Goal: Information Seeking & Learning: Learn about a topic

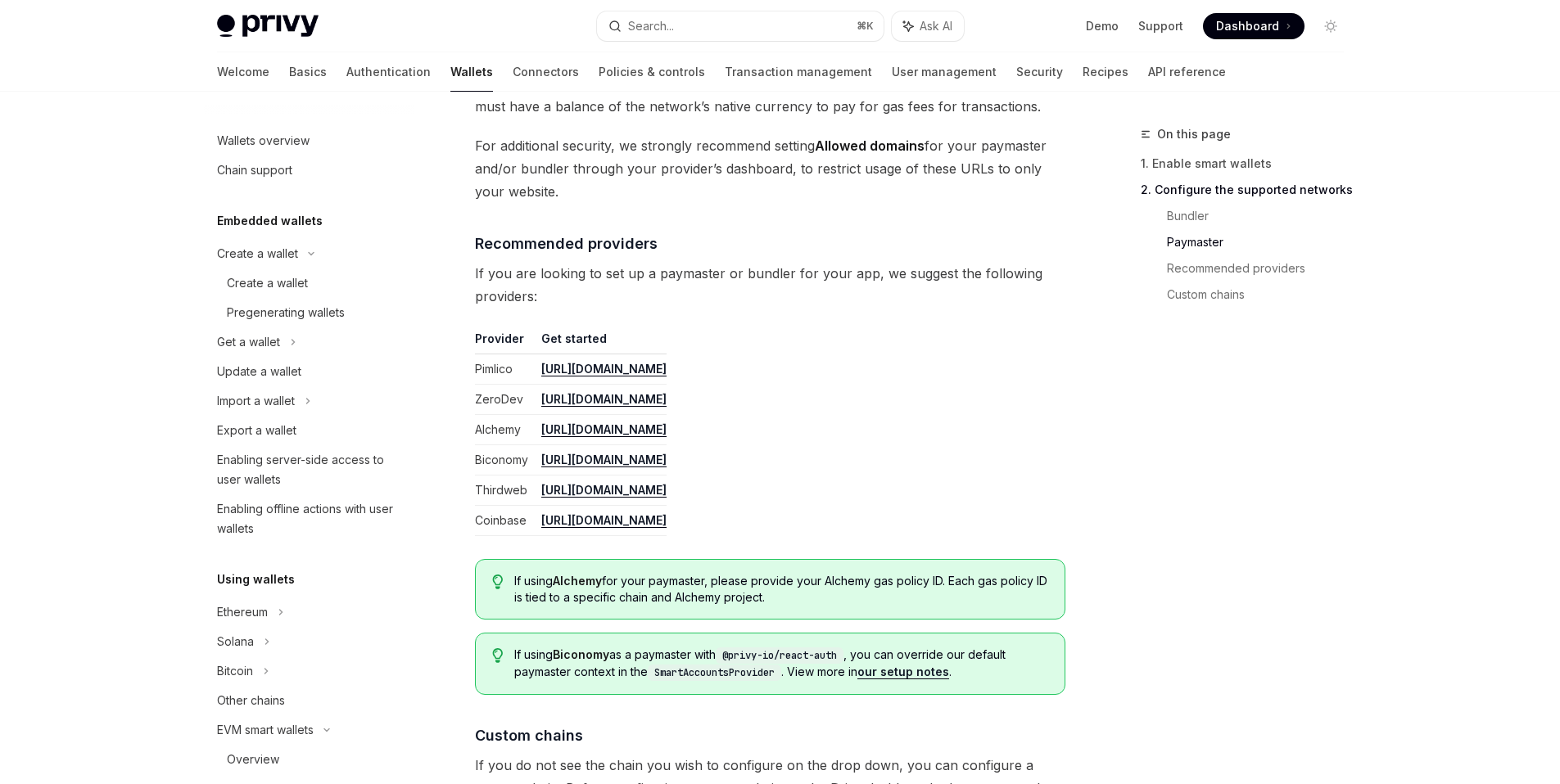
scroll to position [44, 0]
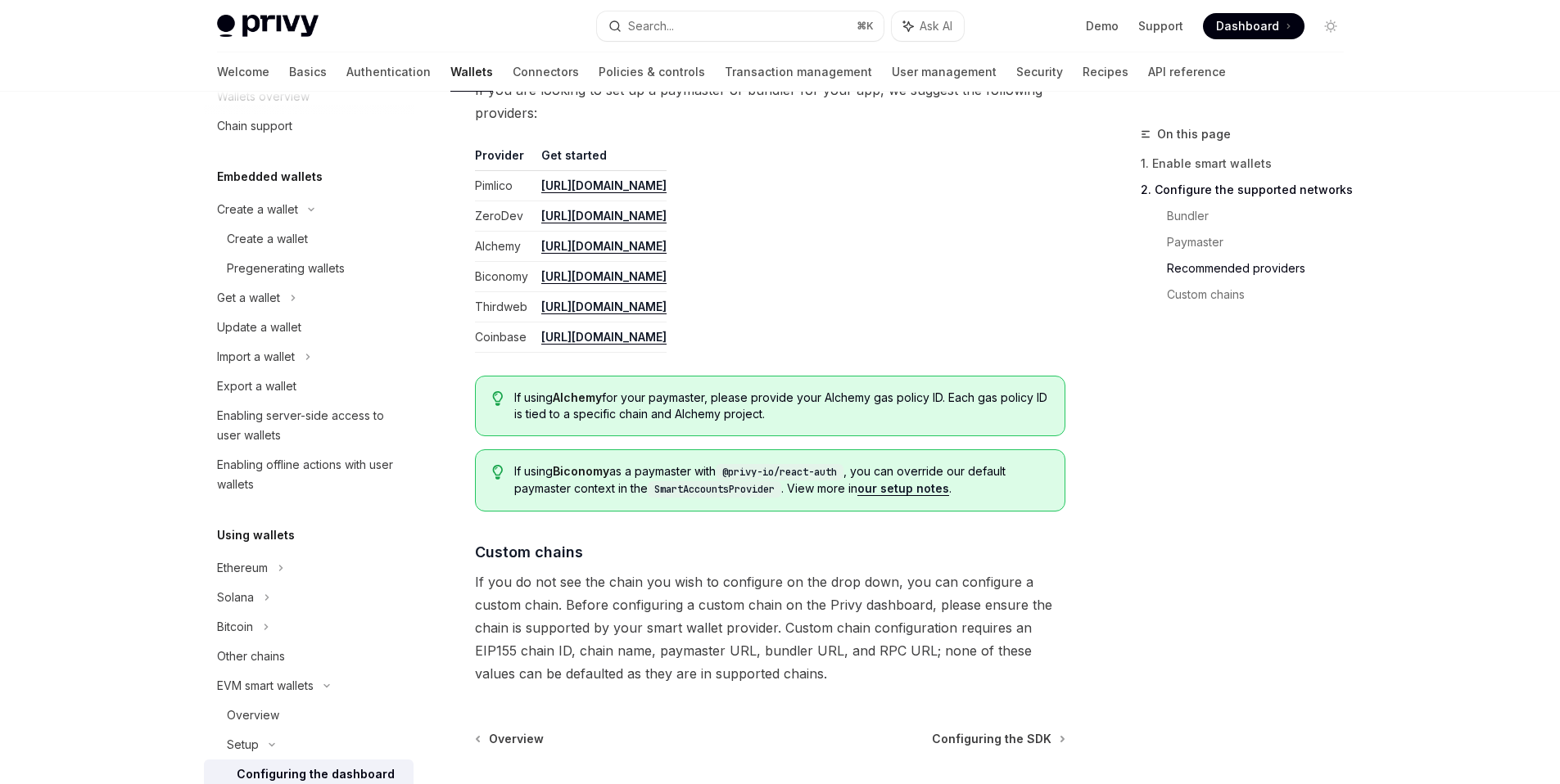
scroll to position [1775, 0]
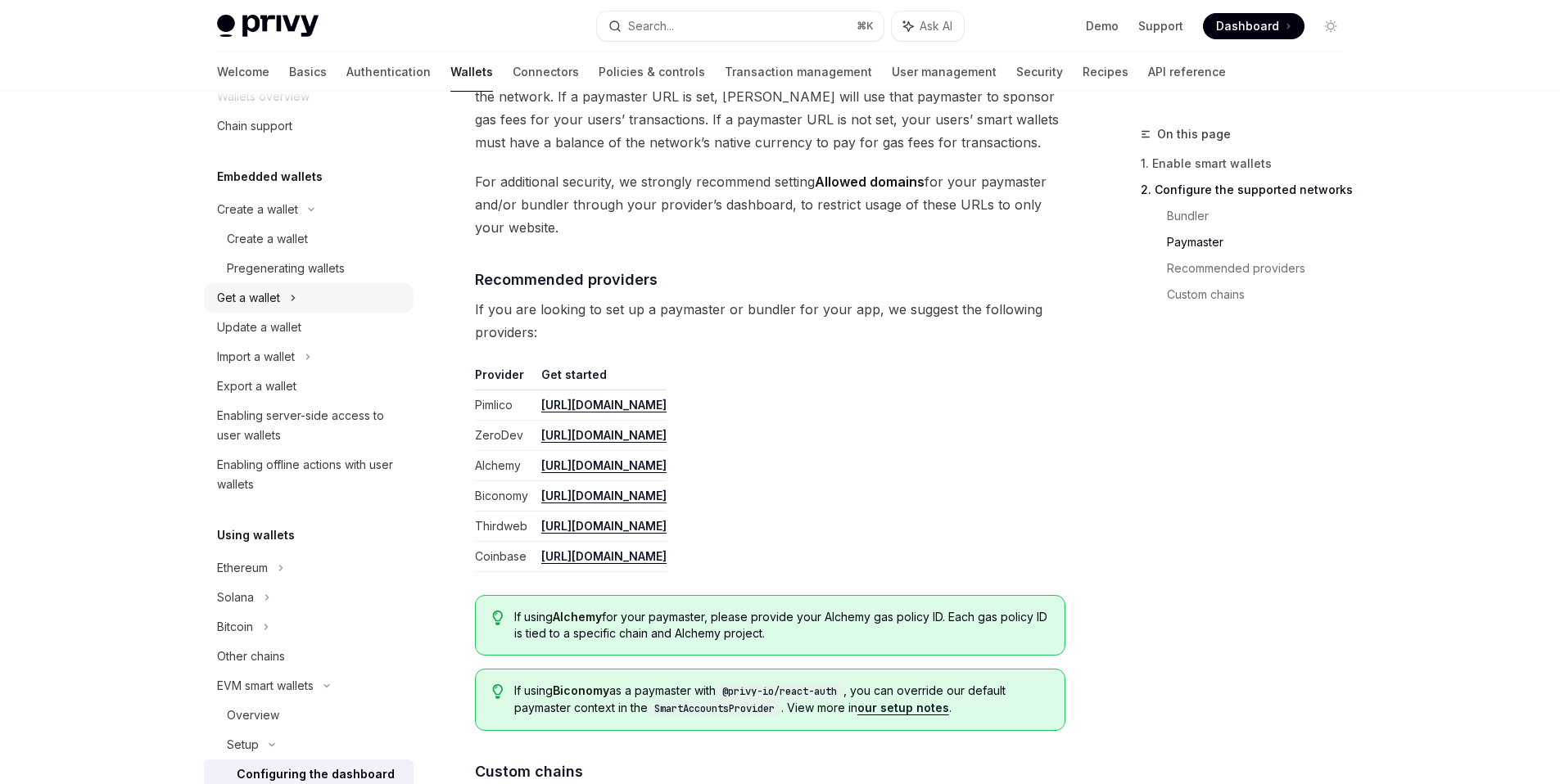
click at [332, 304] on div "Get a wallet" at bounding box center [308, 298] width 209 height 29
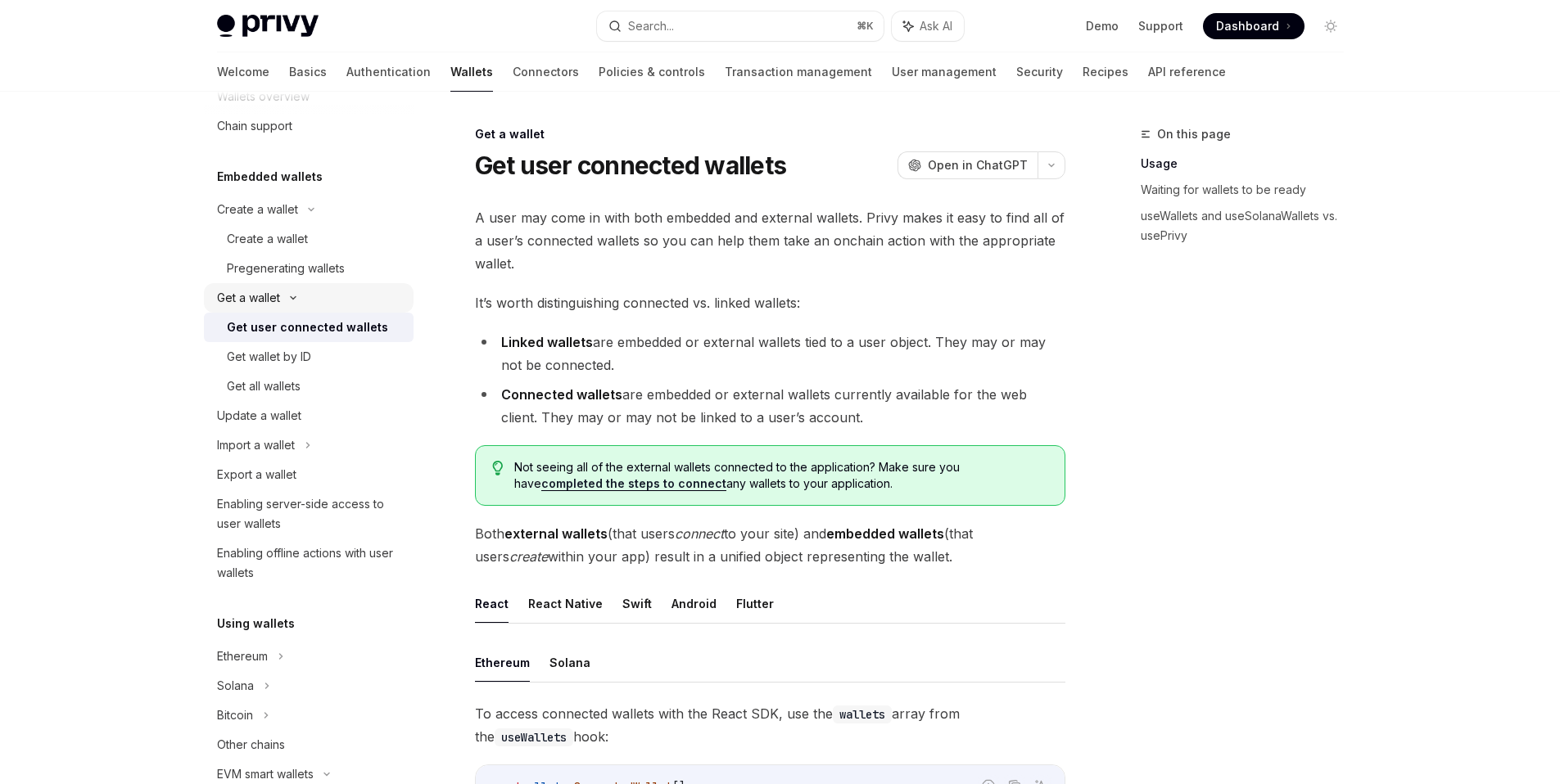
click at [332, 302] on div "Get a wallet" at bounding box center [308, 298] width 209 height 29
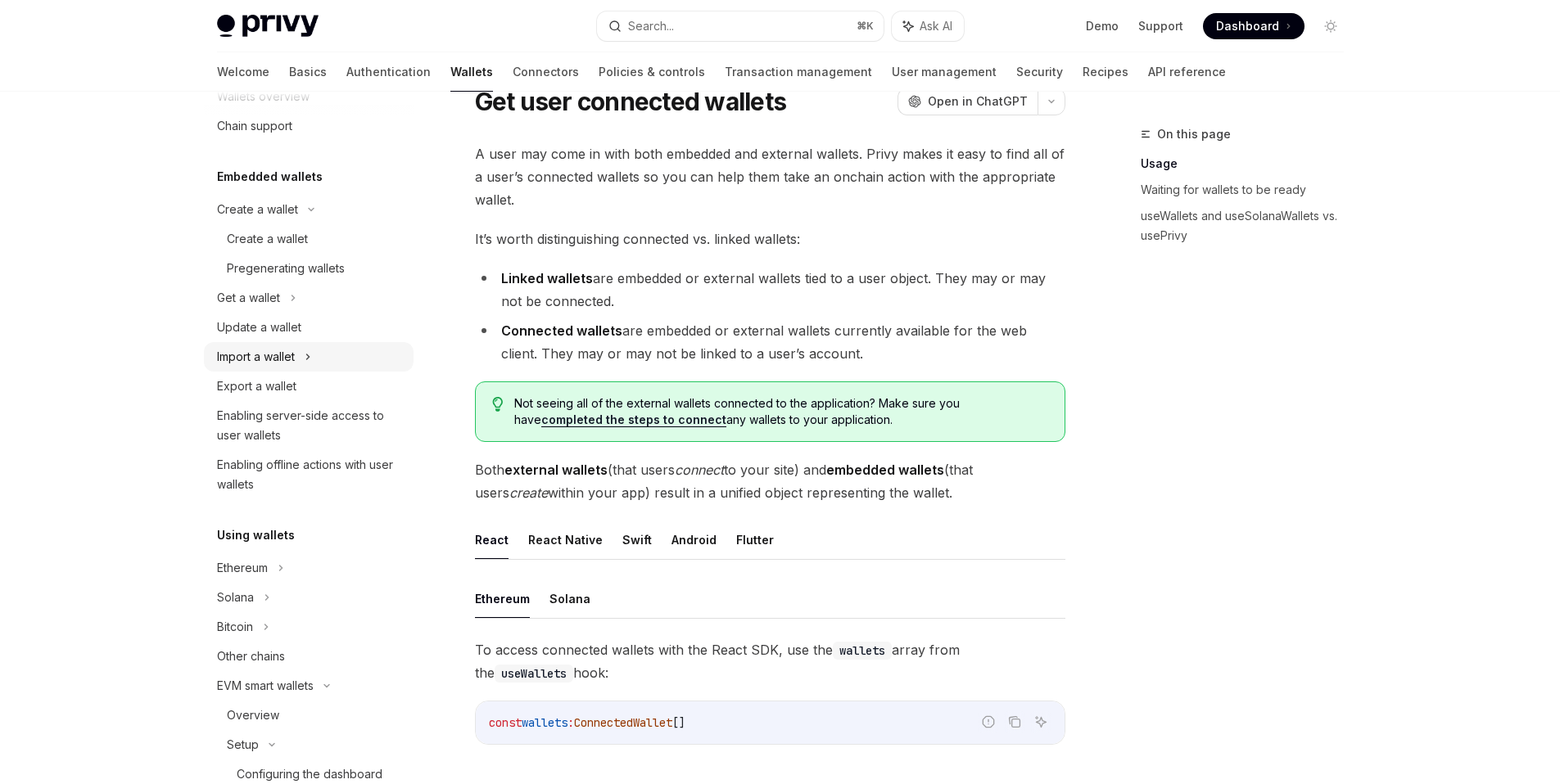
scroll to position [215, 0]
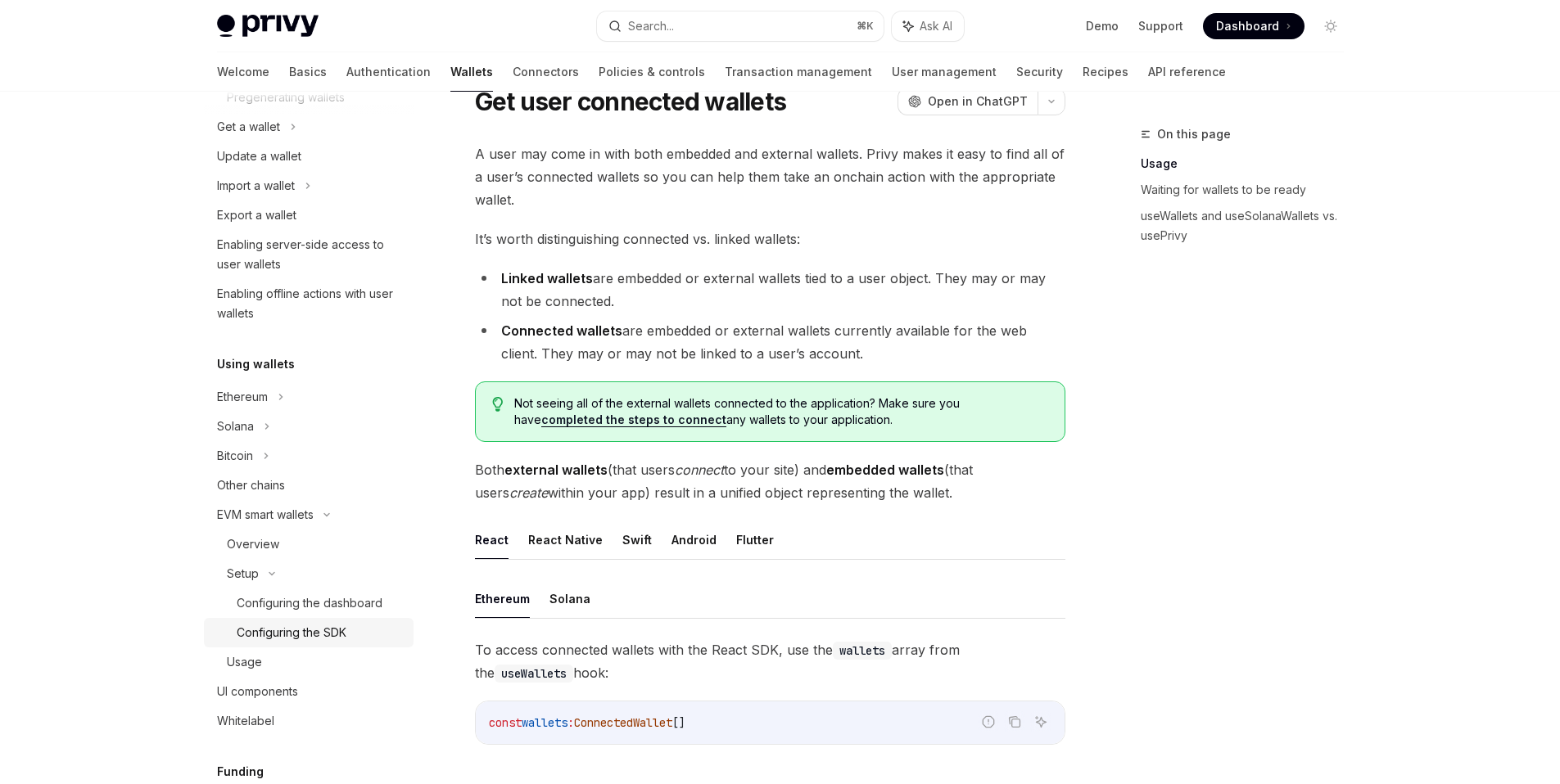
click at [342, 638] on div "Configuring the SDK" at bounding box center [292, 633] width 110 height 19
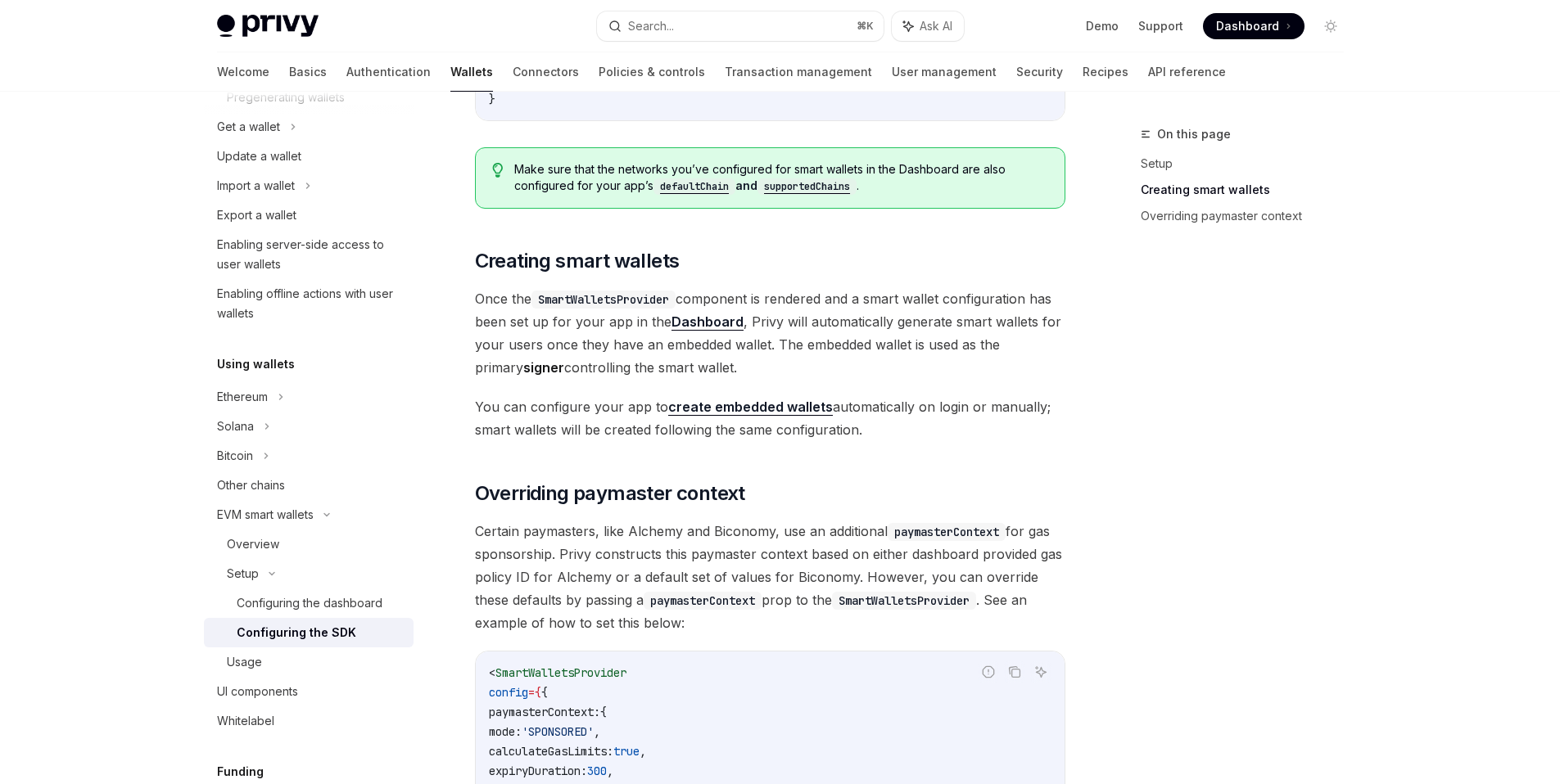
scroll to position [746, 0]
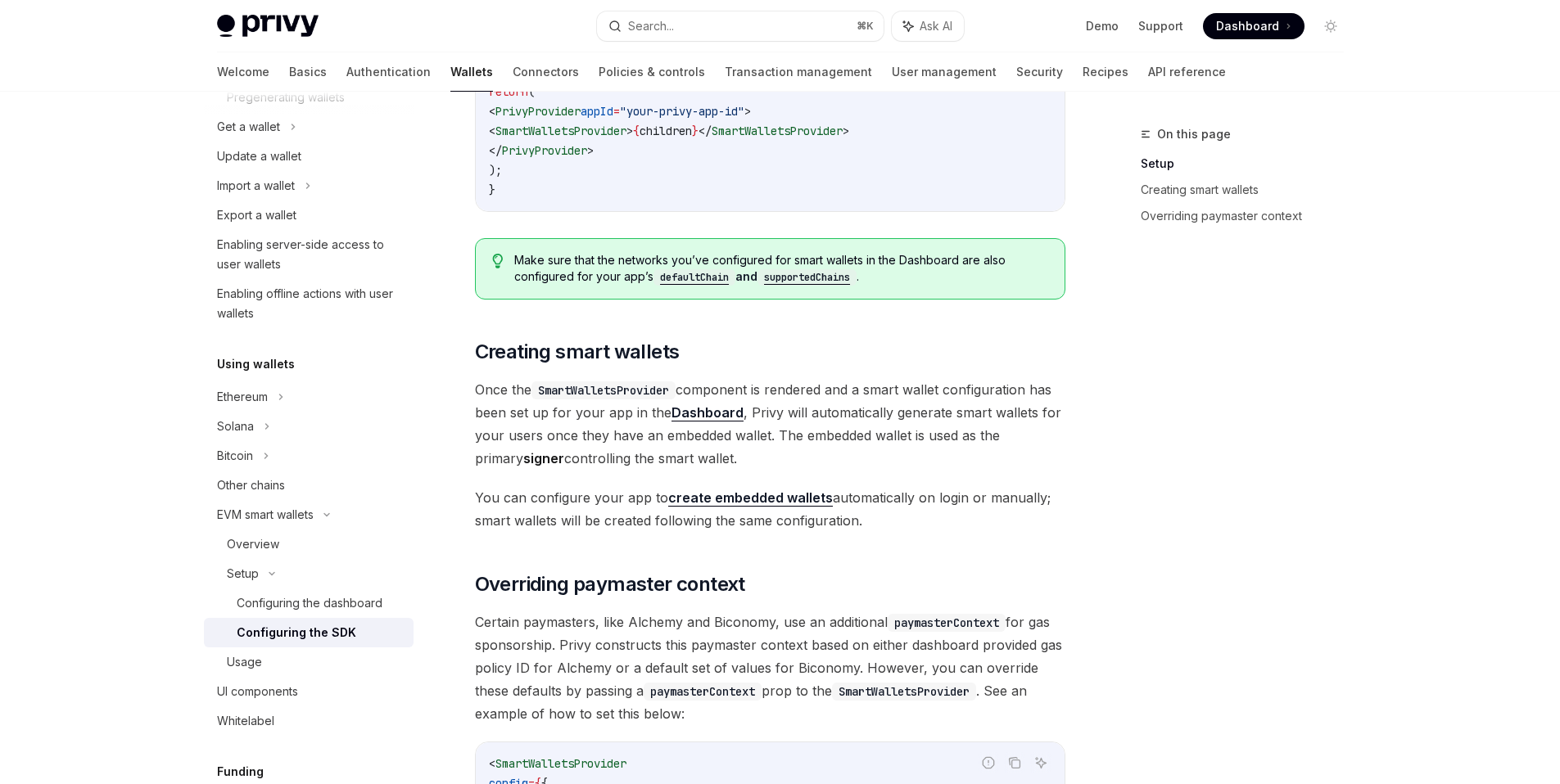
click at [935, 383] on span "Once the SmartWalletsProvider component is rendered and a smart wallet configur…" at bounding box center [770, 424] width 590 height 92
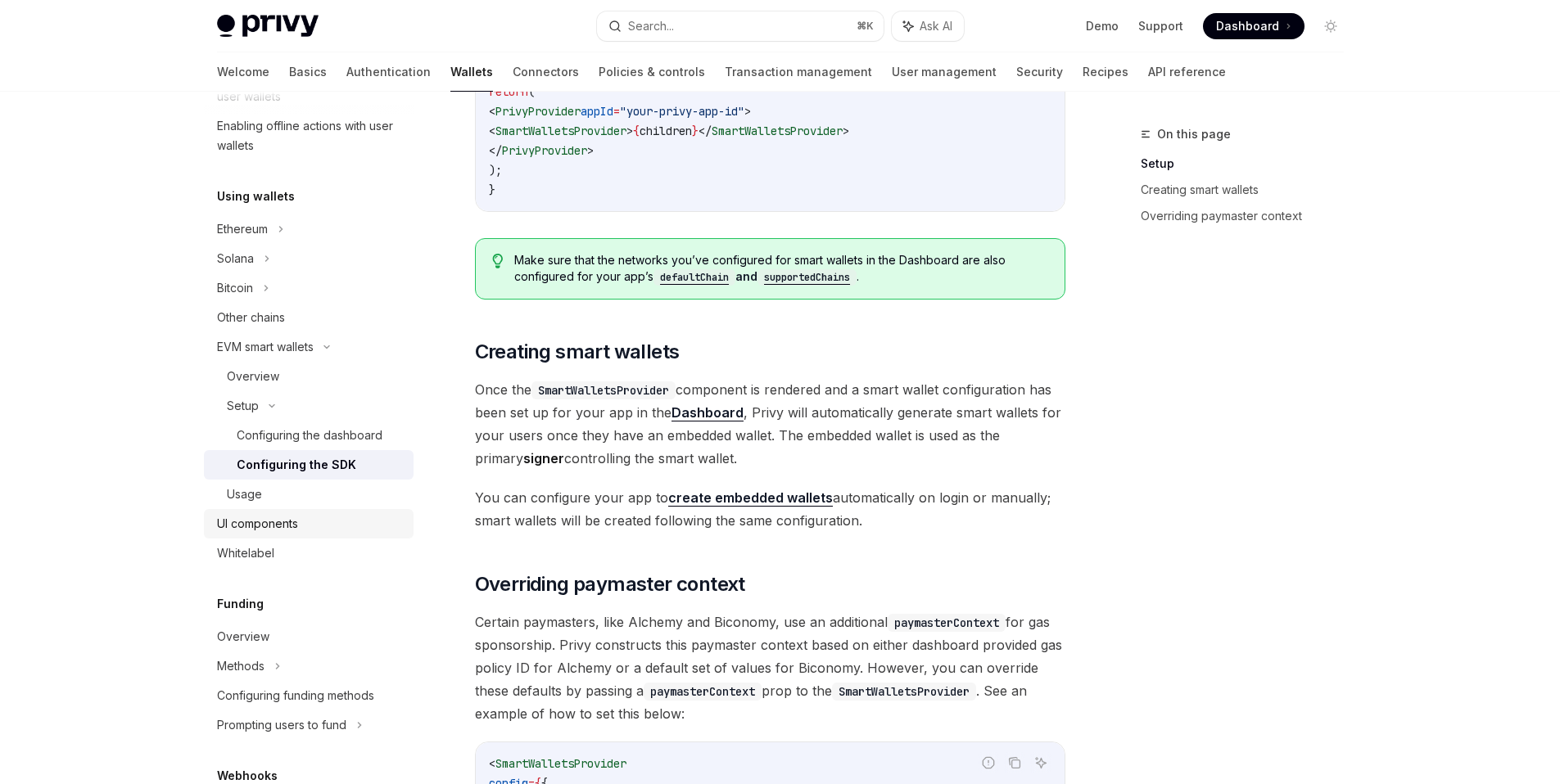
scroll to position [394, 0]
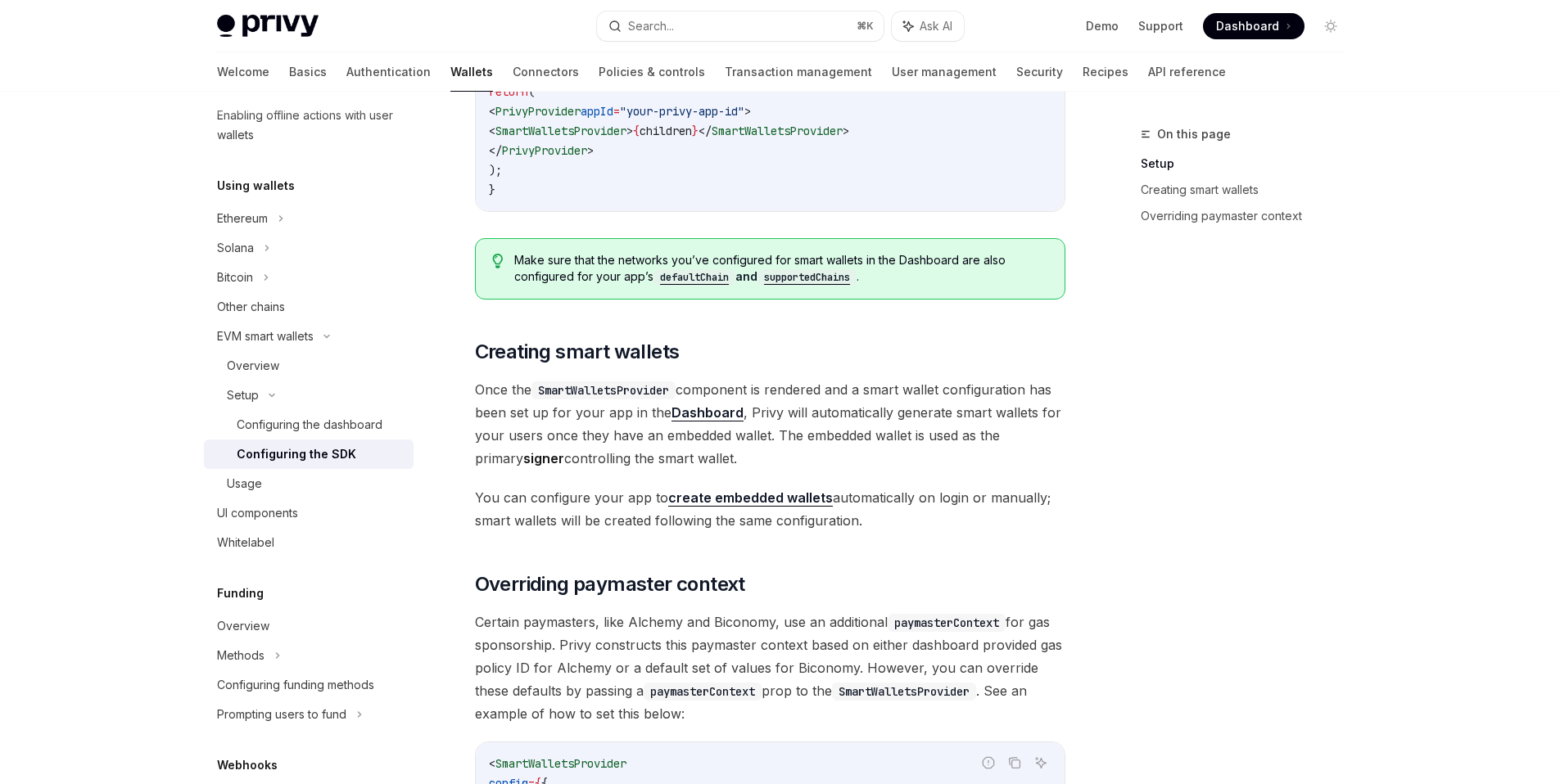
type textarea "*"
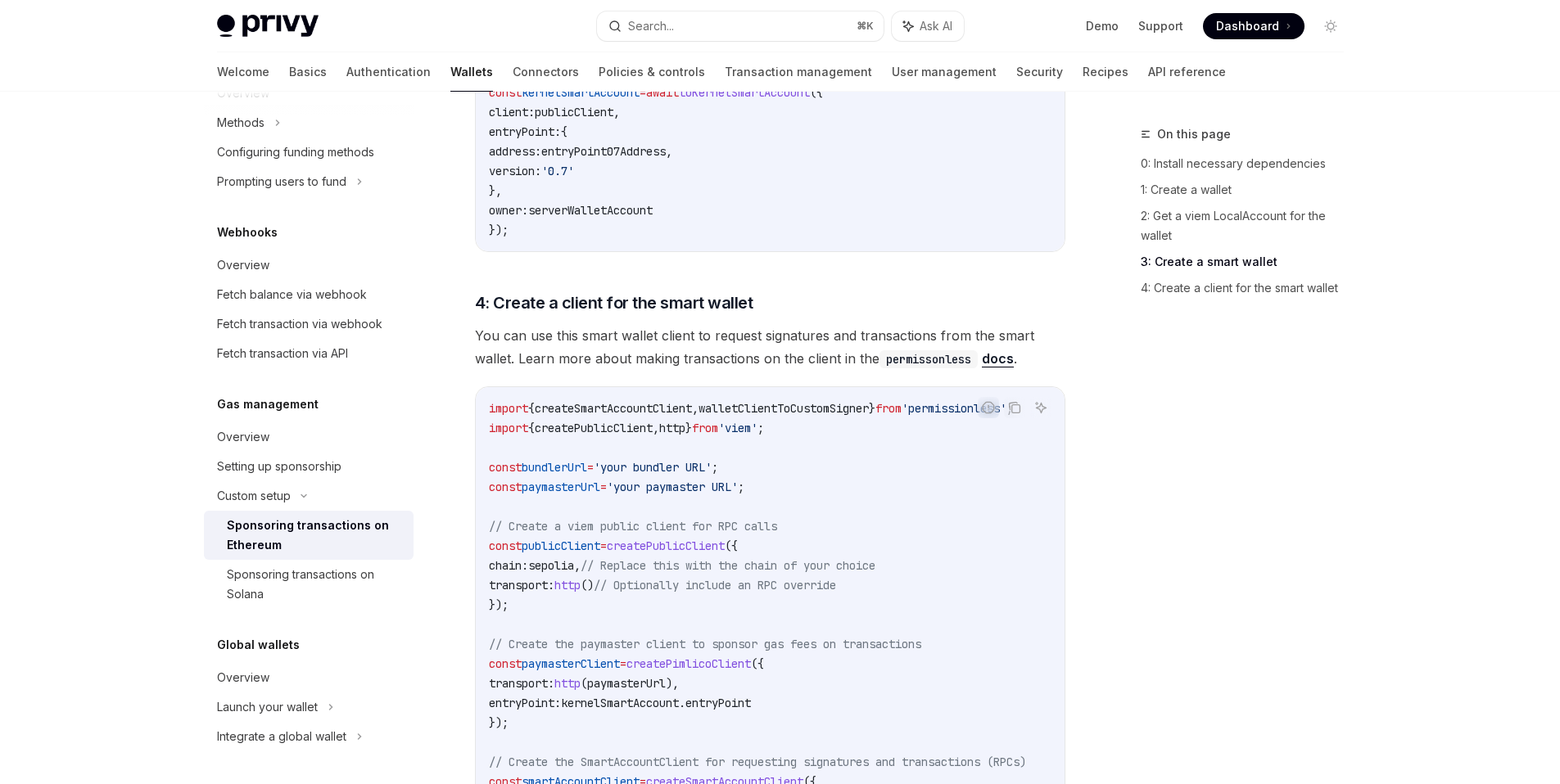
scroll to position [1581, 0]
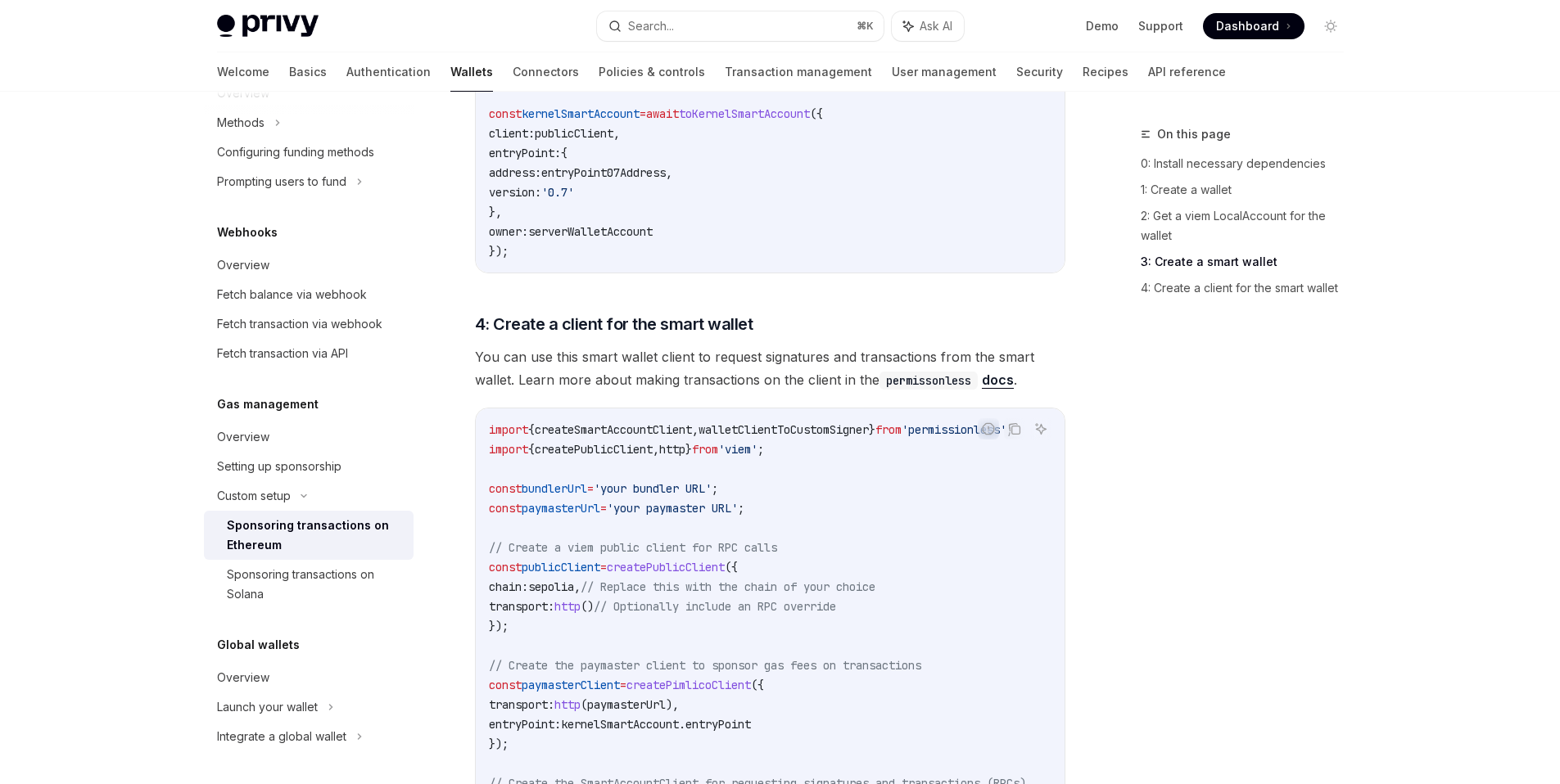
click at [1178, 534] on div "On this page 0: Install necessary dependencies 1: Create a wallet 2: Get a viem…" at bounding box center [1232, 454] width 249 height 660
click at [758, 355] on span "You can use this smart wallet client to request signatures and transactions fro…" at bounding box center [770, 368] width 590 height 46
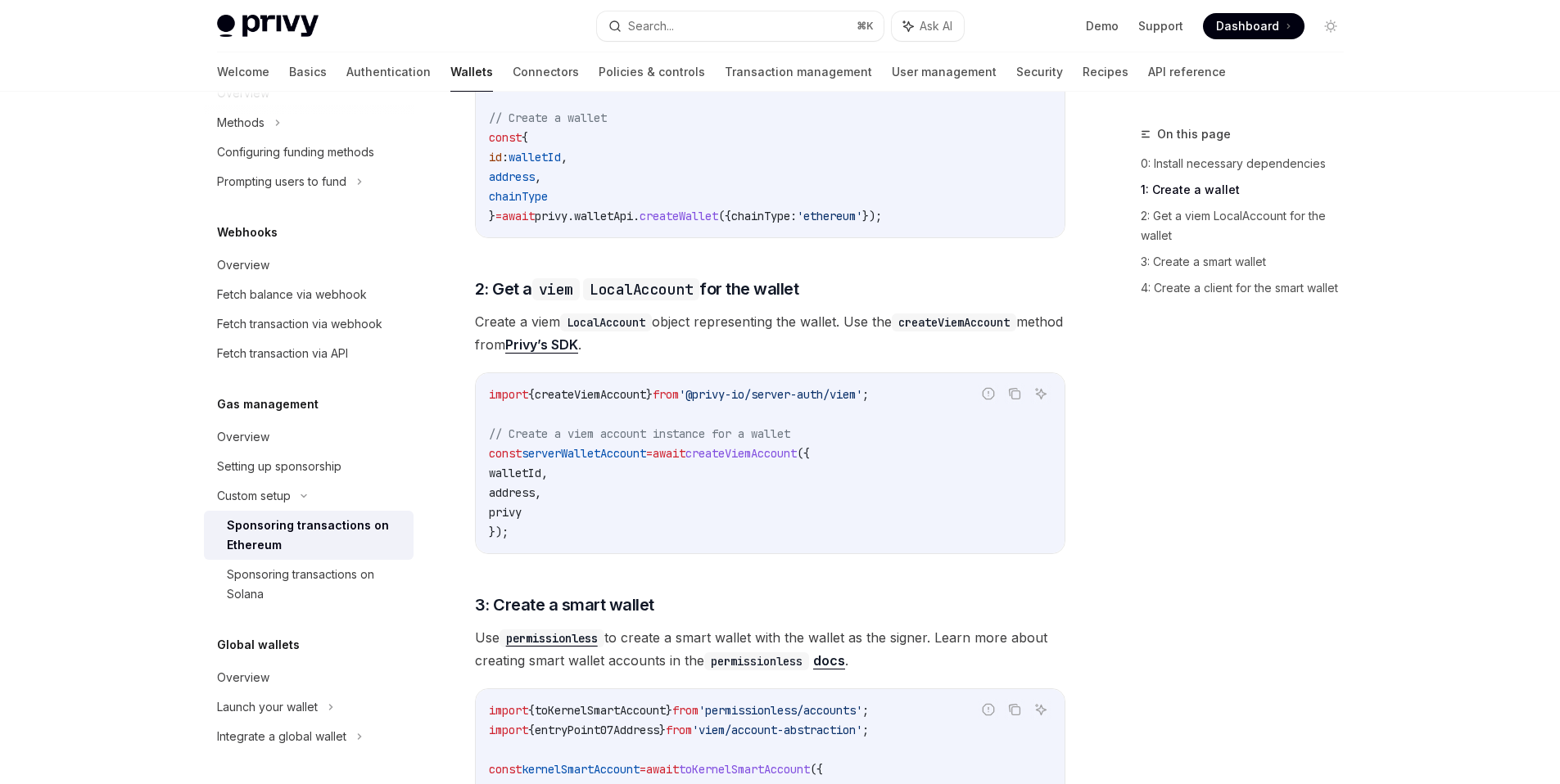
scroll to position [878, 0]
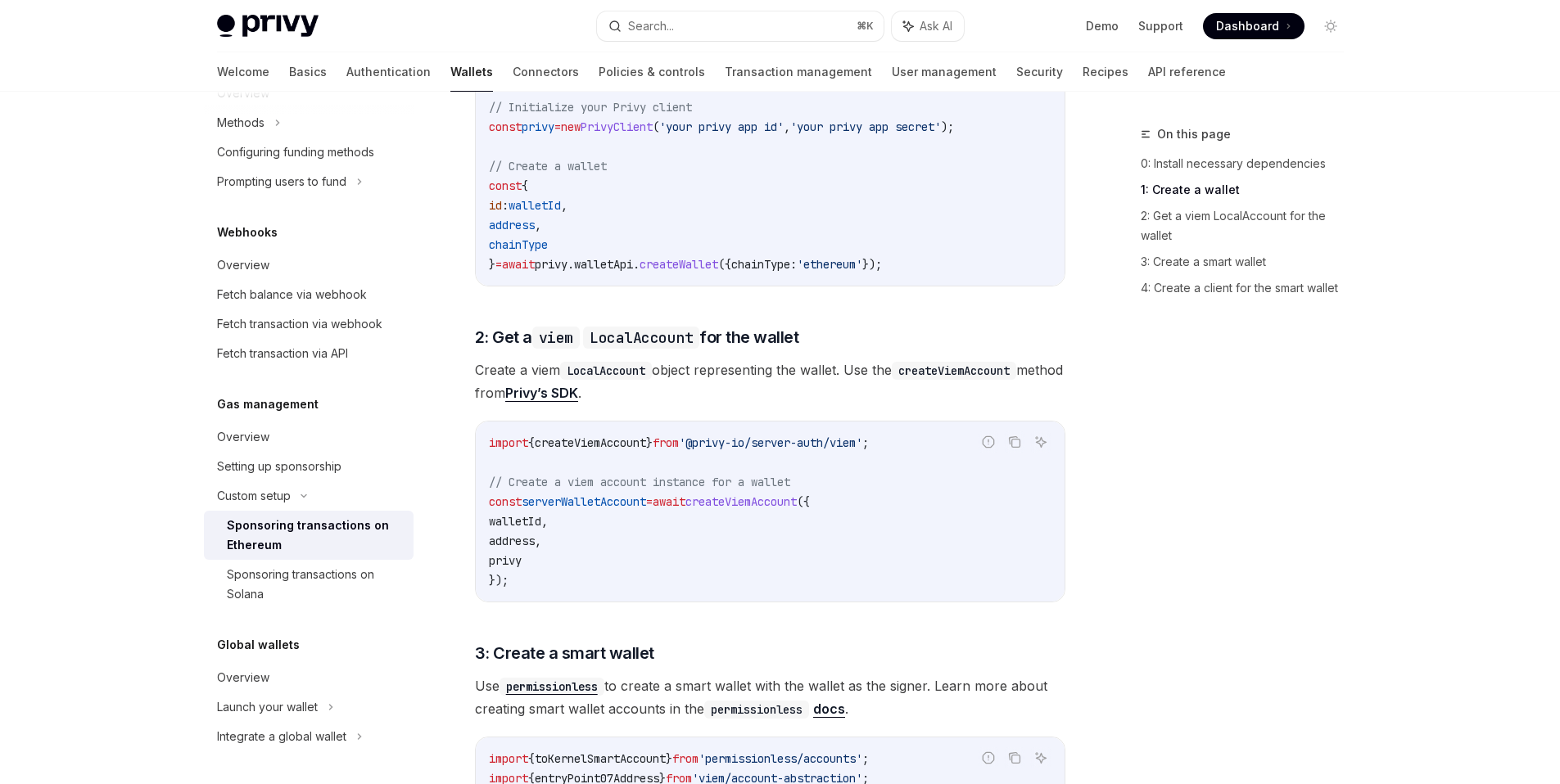
click at [754, 366] on span "Create a viem LocalAccount object representing the wallet. Use the createViemAc…" at bounding box center [770, 381] width 590 height 46
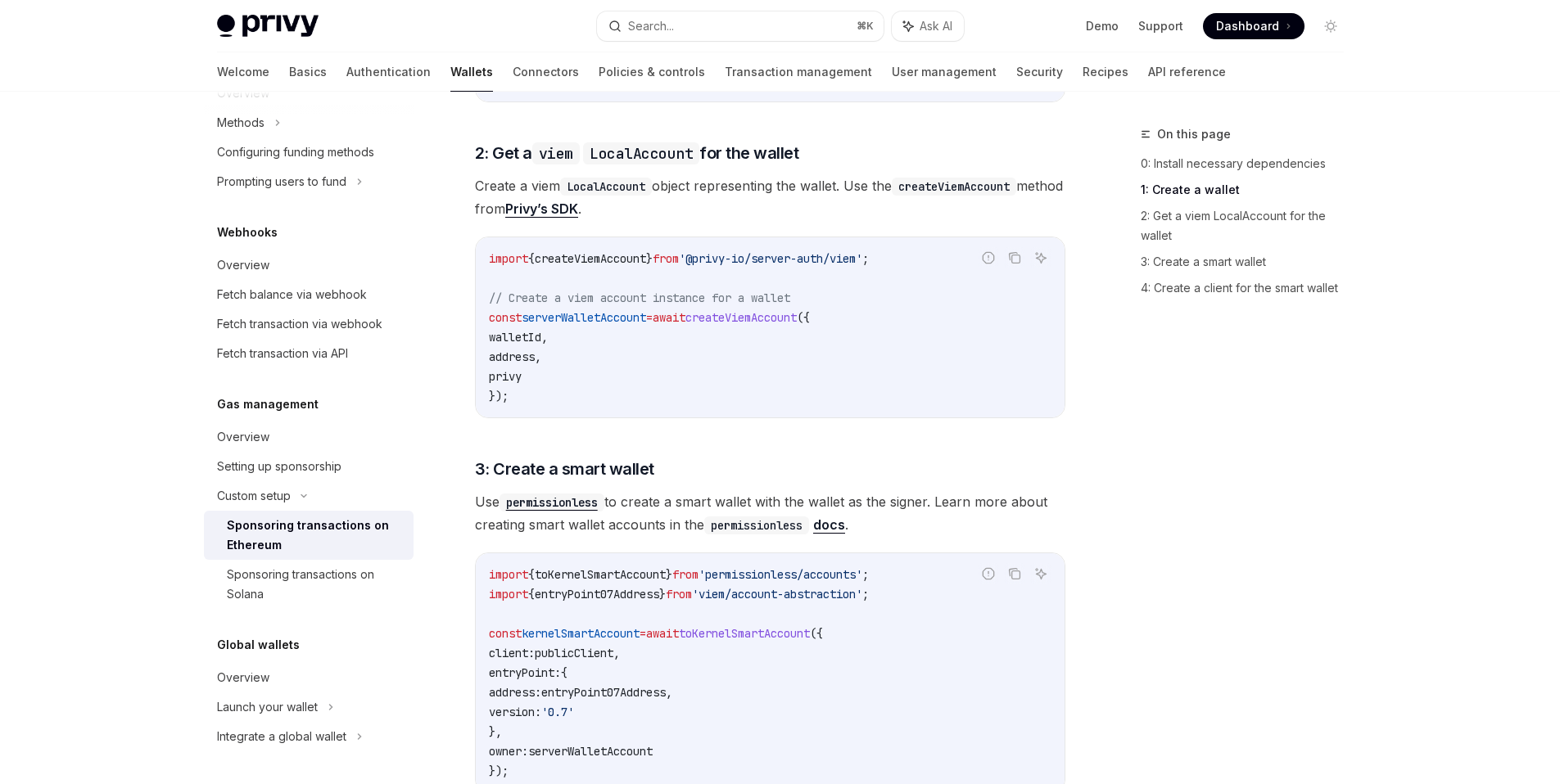
scroll to position [848, 0]
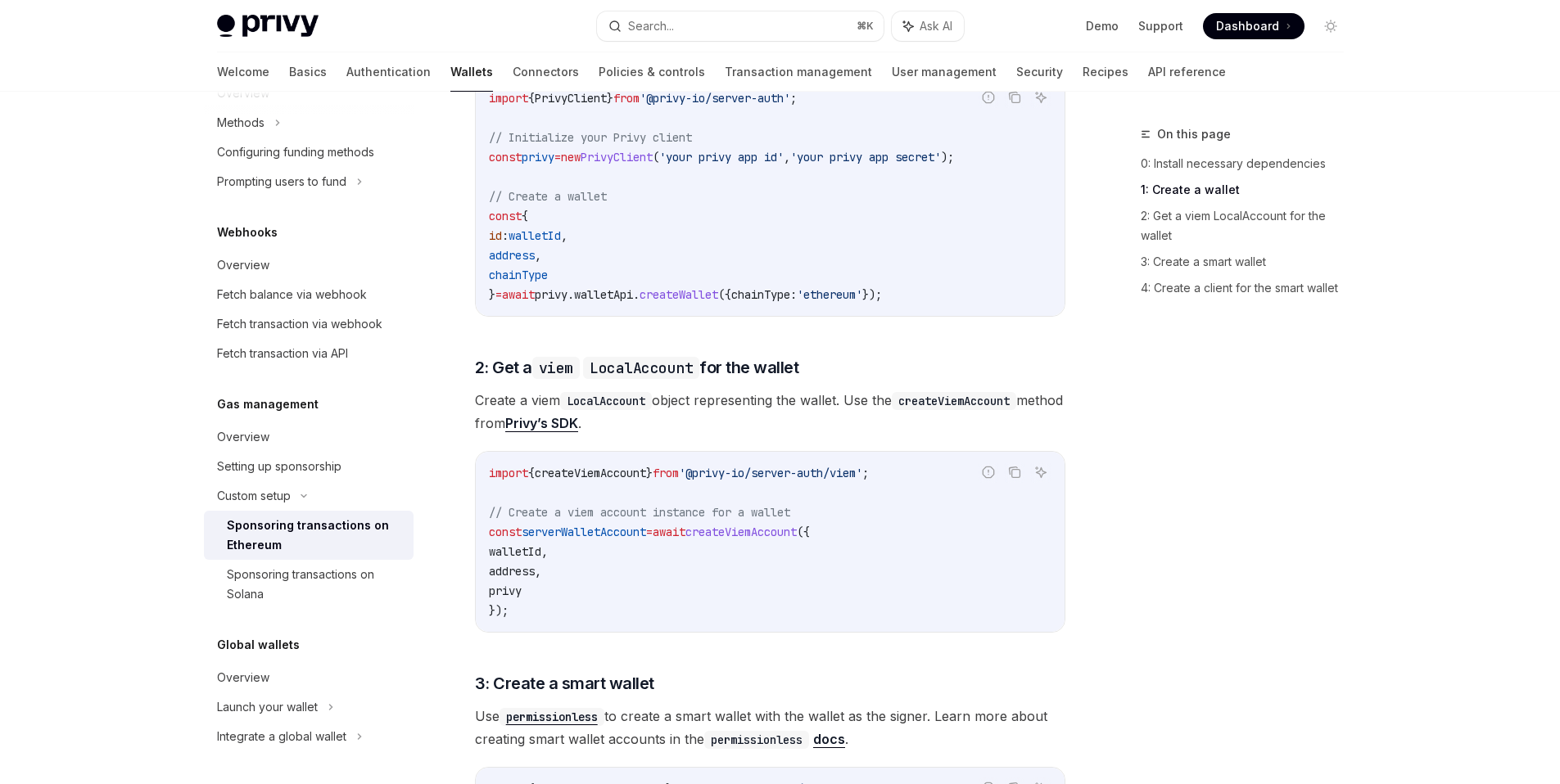
click at [726, 408] on span "Create a viem LocalAccount object representing the wallet. Use the createViemAc…" at bounding box center [770, 411] width 590 height 46
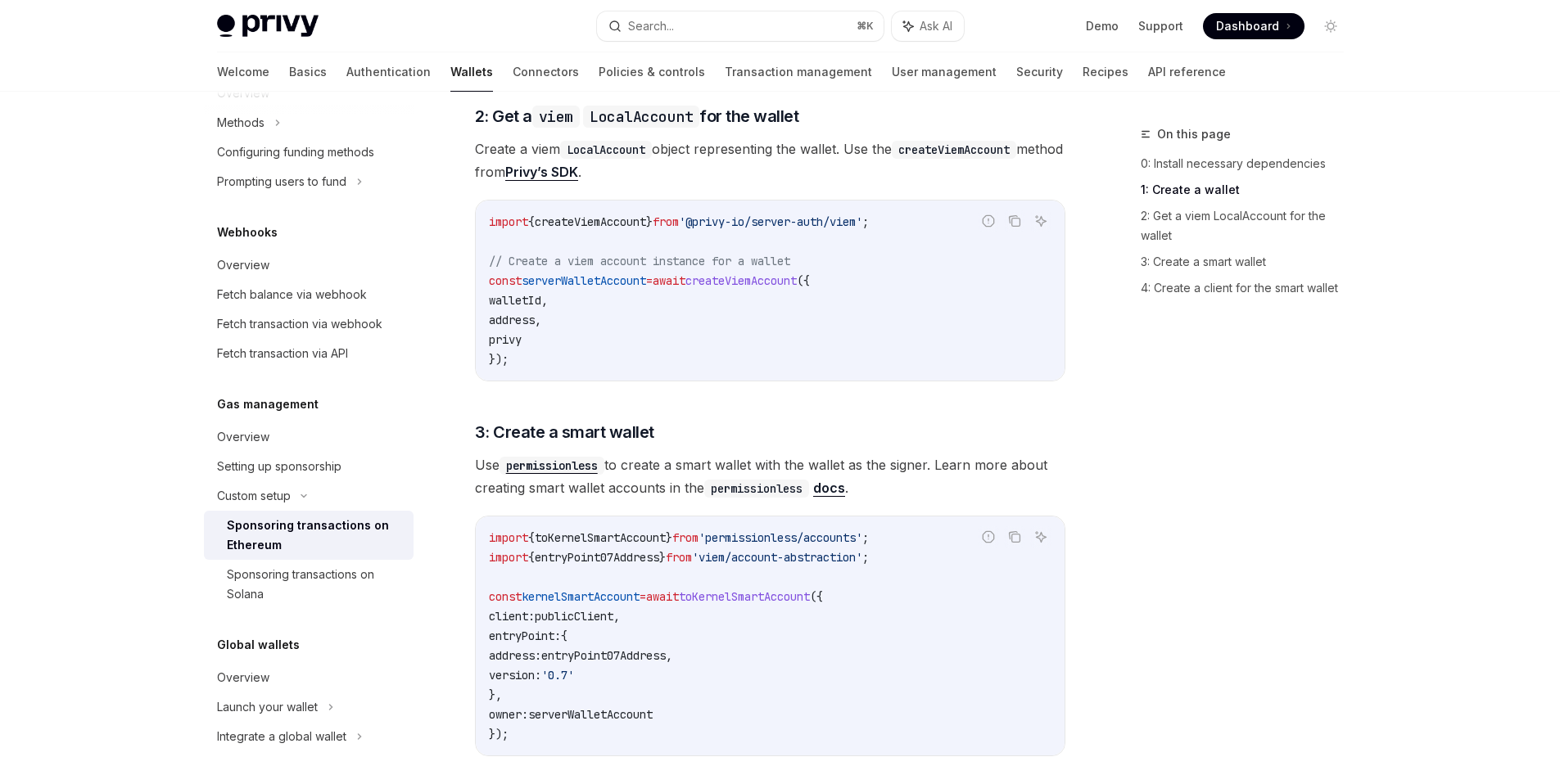
scroll to position [1187, 0]
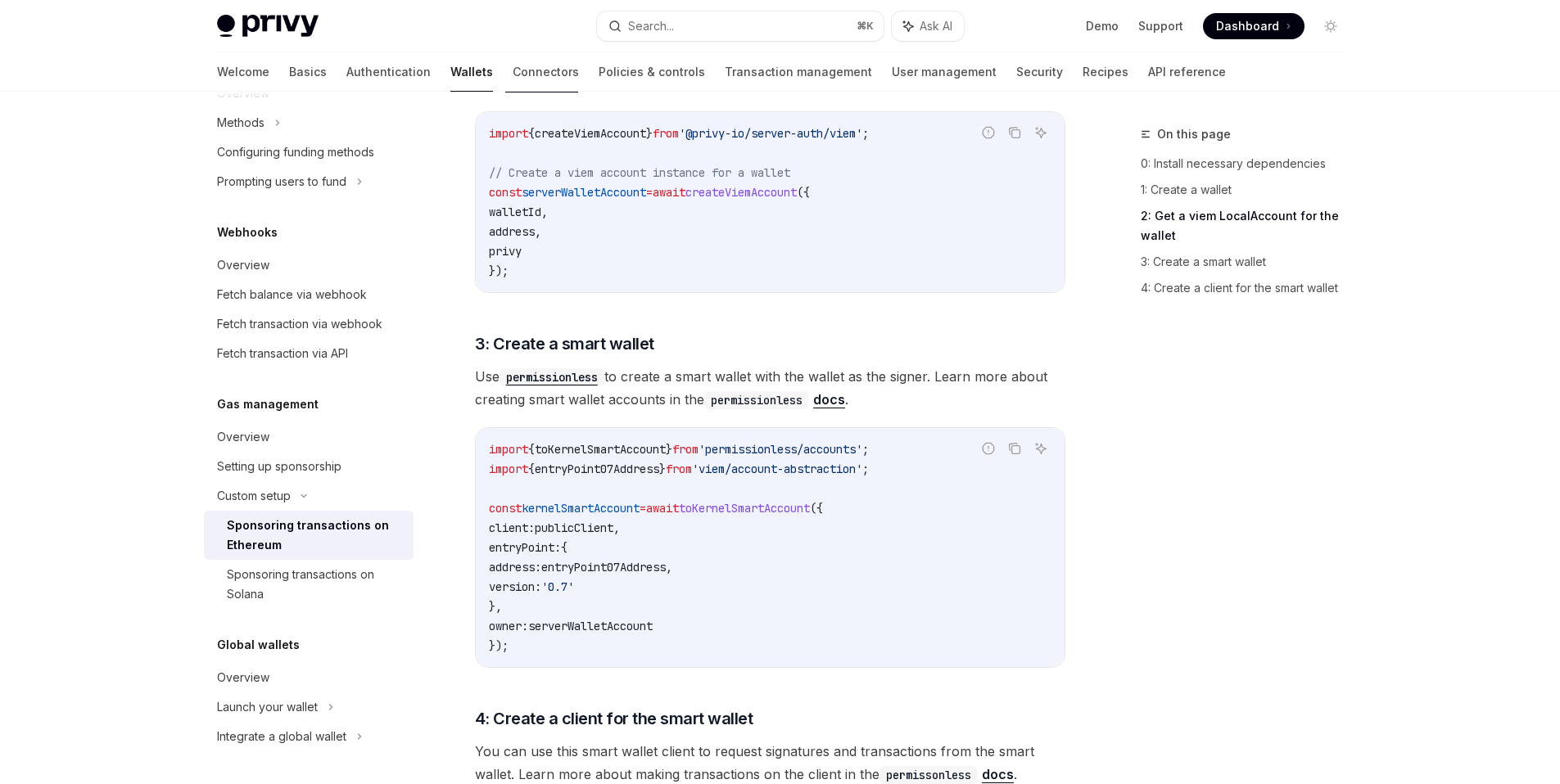
click at [700, 374] on span "Use permissionless to create a smart wallet with the wallet as the signer. Lear…" at bounding box center [770, 388] width 590 height 46
drag, startPoint x: 704, startPoint y: 379, endPoint x: 705, endPoint y: 389, distance: 10.0
click at [705, 389] on span "Use permissionless to create a smart wallet with the wallet as the signer. Lear…" at bounding box center [770, 388] width 590 height 46
click at [745, 405] on code "permissionless" at bounding box center [756, 400] width 105 height 18
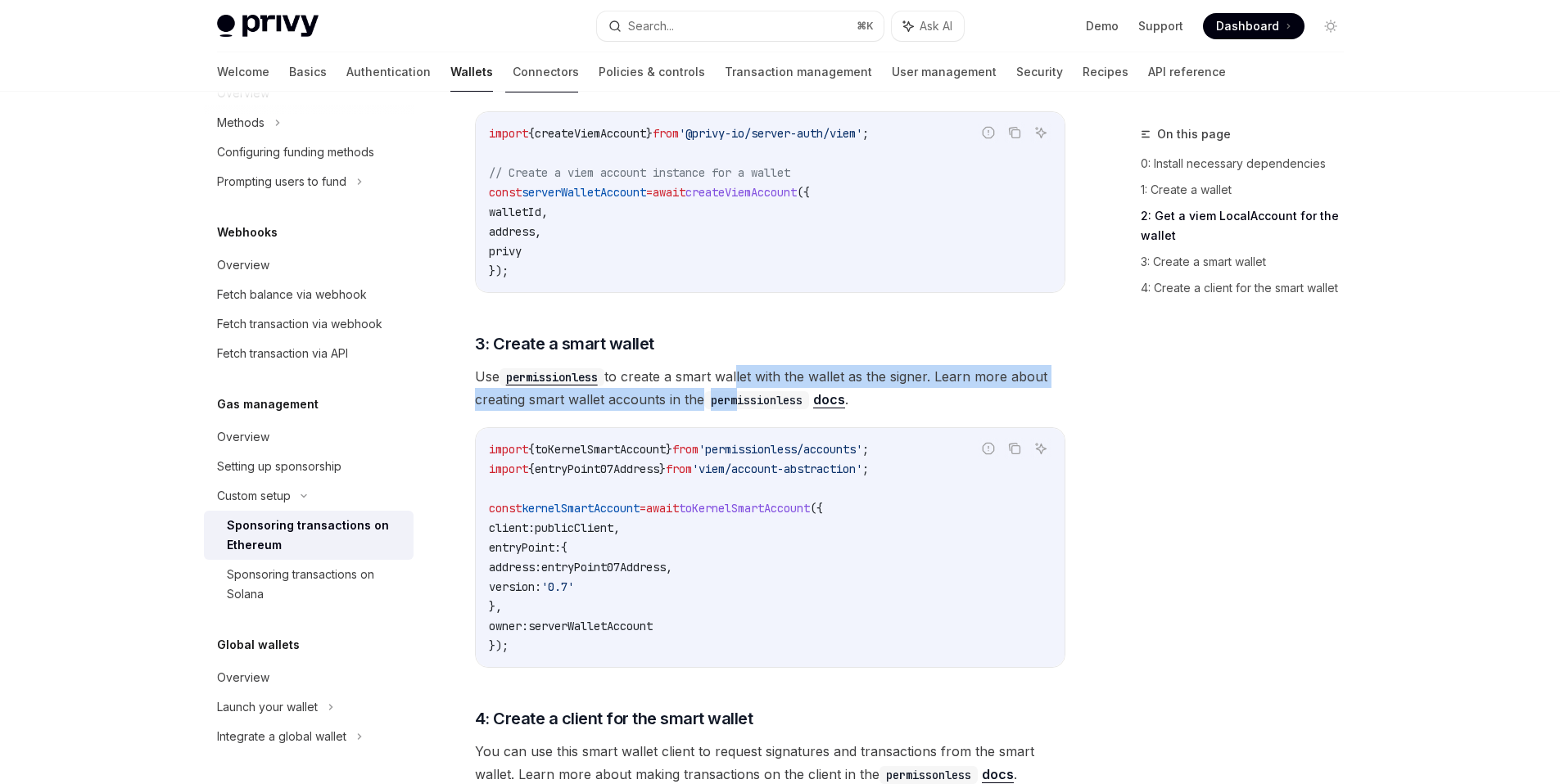
drag, startPoint x: 738, startPoint y: 400, endPoint x: 738, endPoint y: 381, distance: 19.0
click at [738, 381] on span "Use permissionless to create a smart wallet with the wallet as the signer. Lear…" at bounding box center [770, 388] width 590 height 46
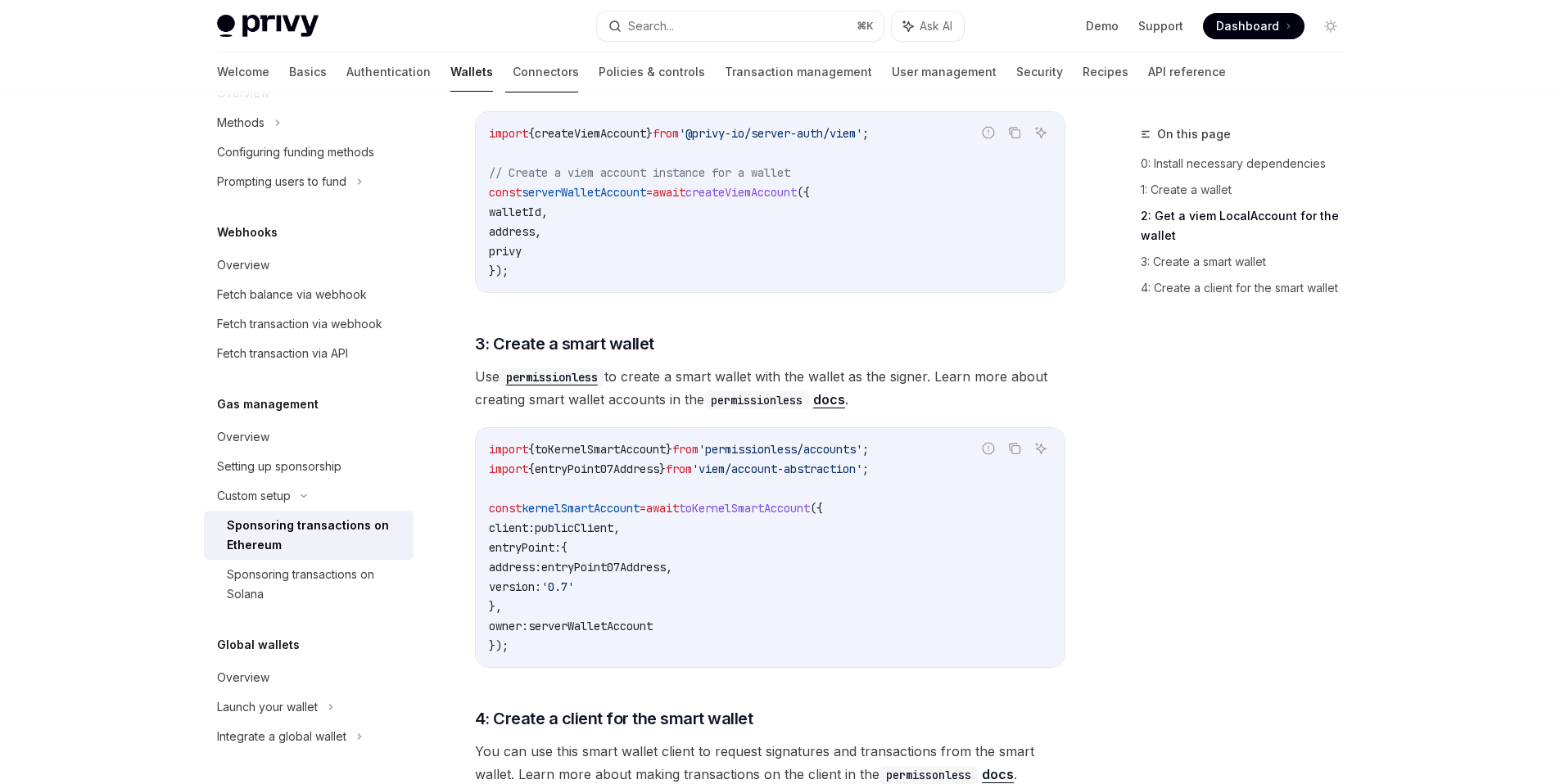
click at [743, 379] on span "Use permissionless to create a smart wallet with the wallet as the signer. Lear…" at bounding box center [770, 388] width 590 height 46
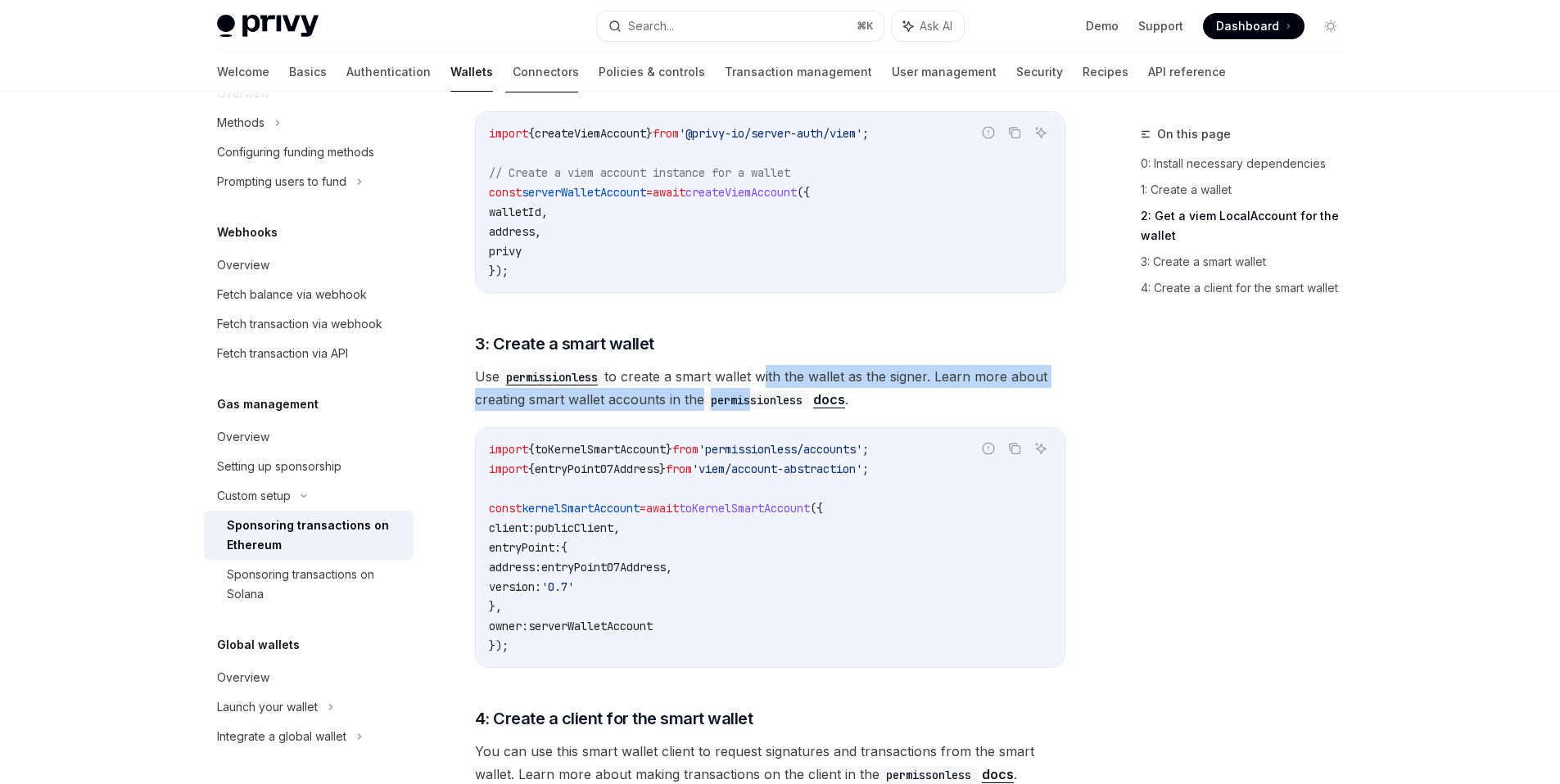
drag, startPoint x: 764, startPoint y: 377, endPoint x: 755, endPoint y: 394, distance: 19.2
click at [755, 394] on span "Use permissionless to create a smart wallet with the wallet as the signer. Lear…" at bounding box center [770, 388] width 590 height 46
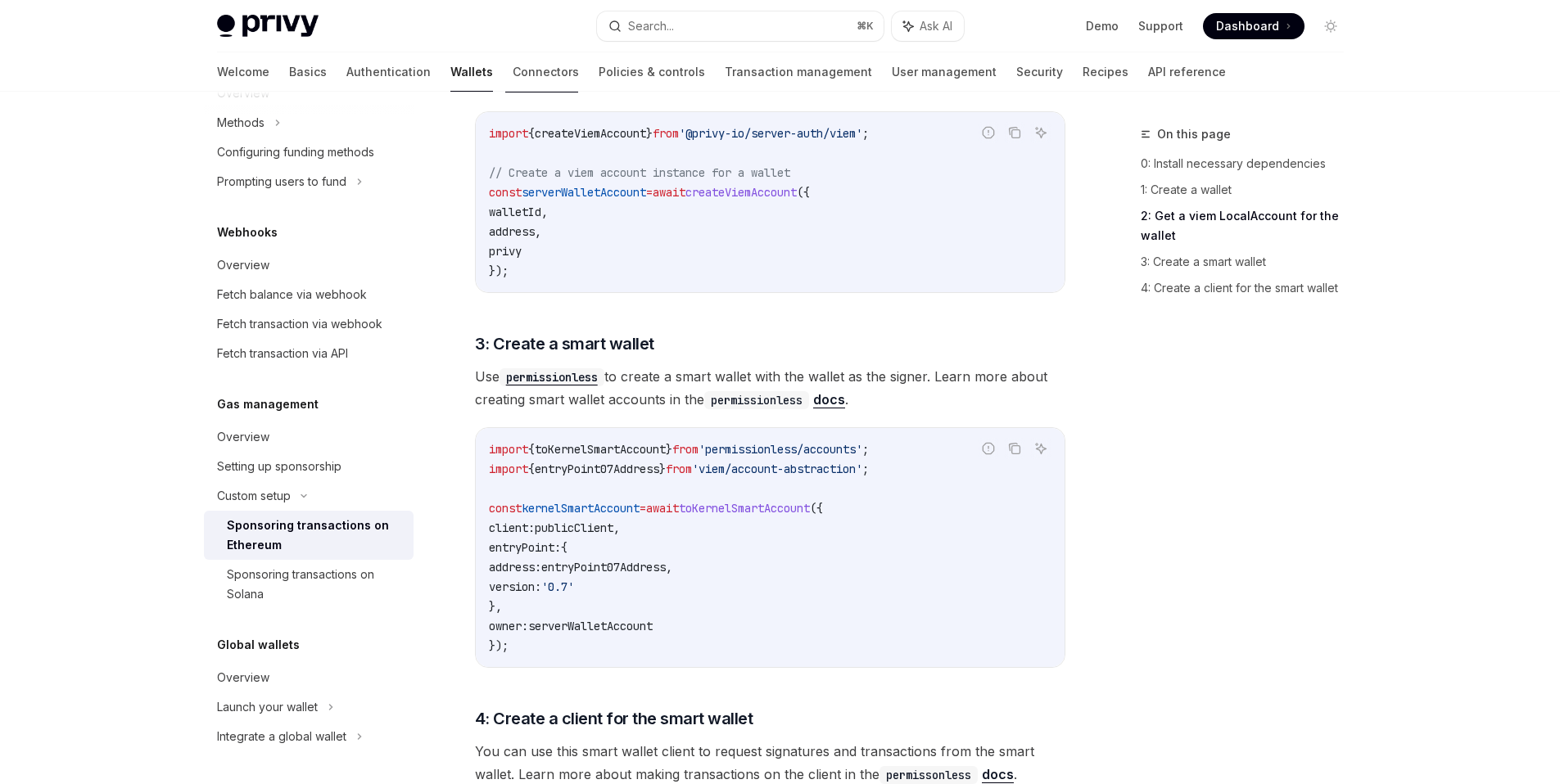
click at [760, 398] on code "permissionless" at bounding box center [756, 400] width 105 height 18
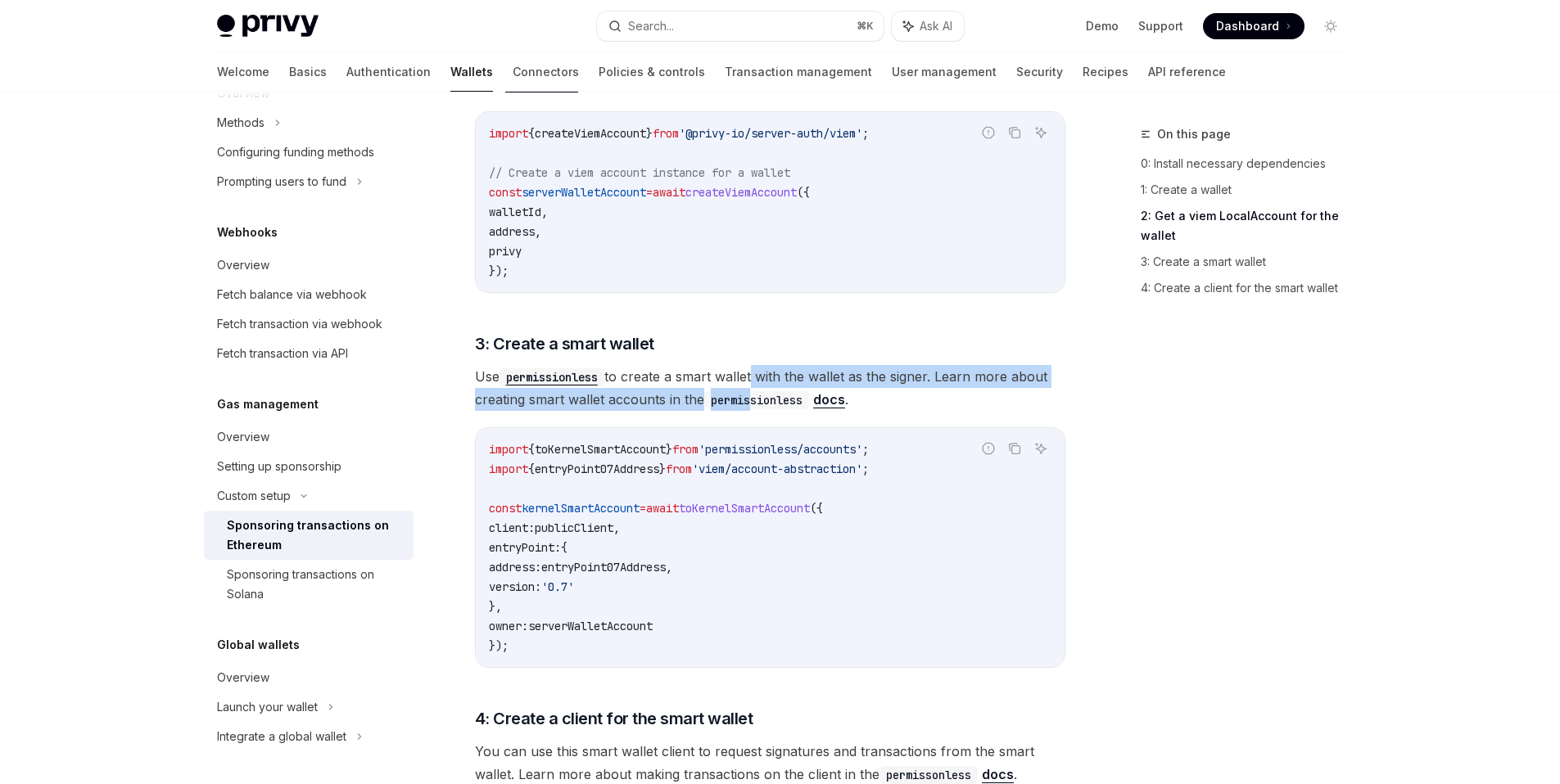
drag, startPoint x: 758, startPoint y: 377, endPoint x: 757, endPoint y: 396, distance: 19.0
click at [757, 396] on span "Use permissionless to create a smart wallet with the wallet as the signer. Lear…" at bounding box center [770, 388] width 590 height 46
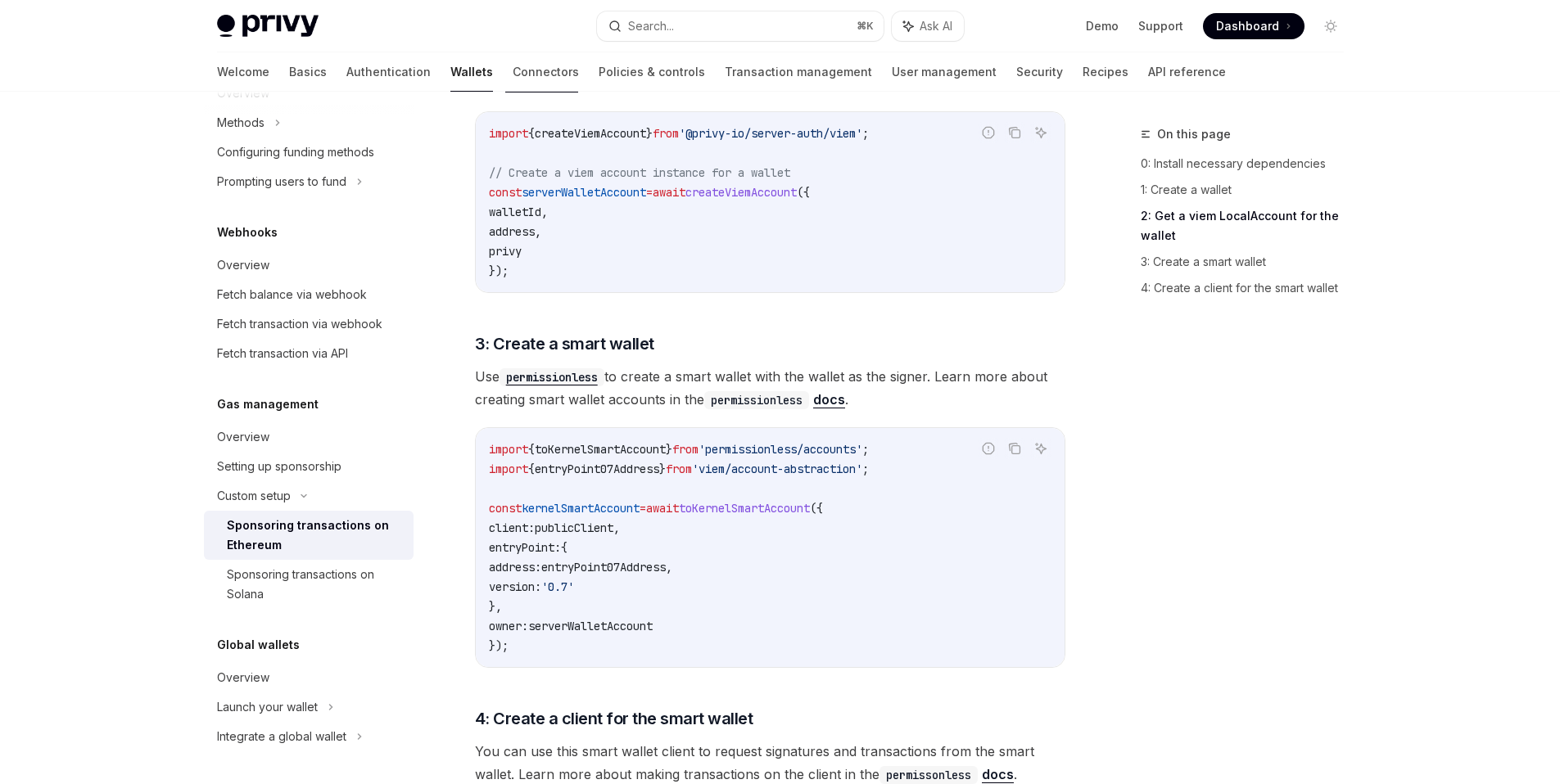
click at [762, 399] on code "permissionless" at bounding box center [756, 400] width 105 height 18
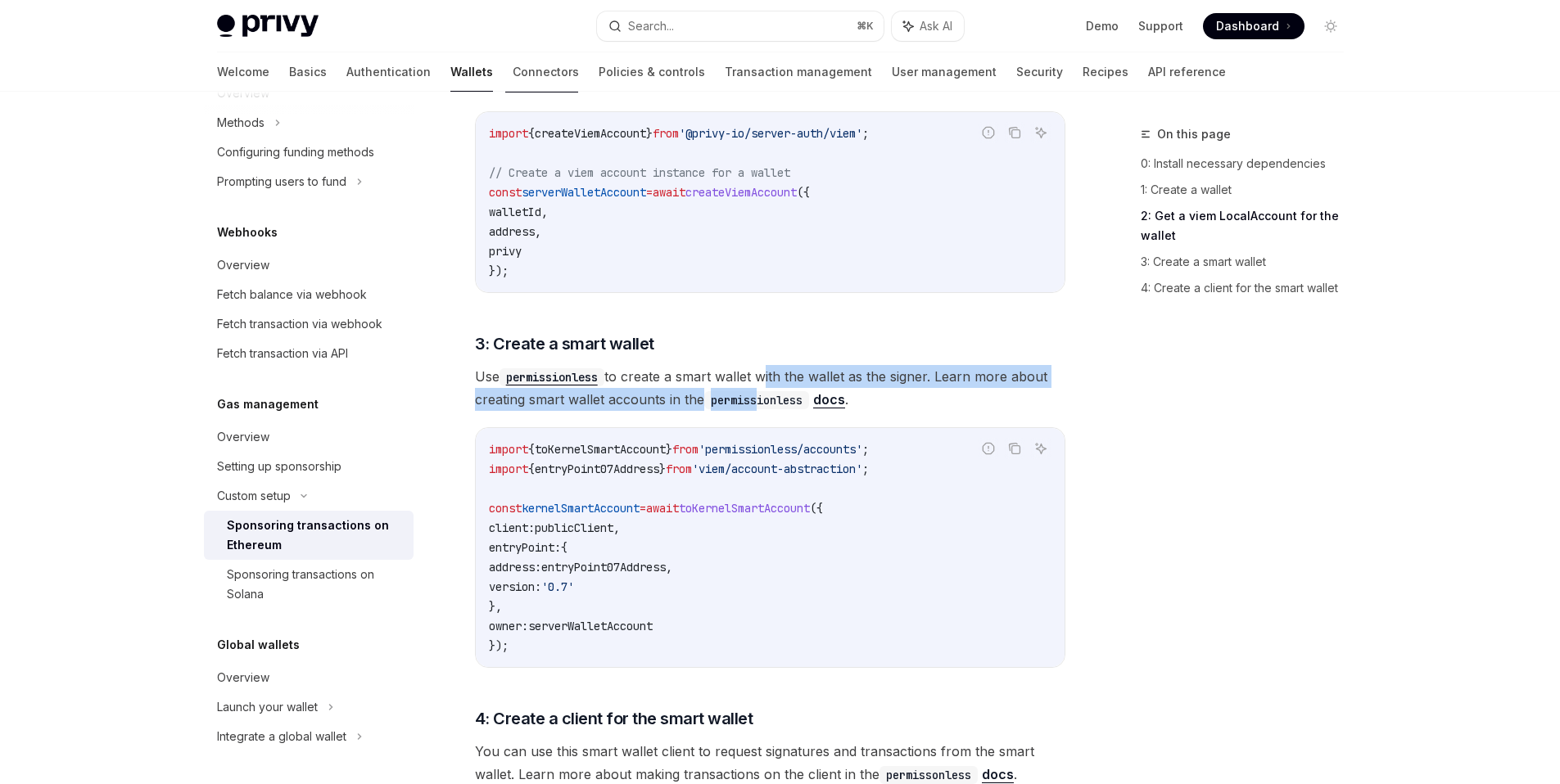
drag, startPoint x: 765, startPoint y: 374, endPoint x: 760, endPoint y: 396, distance: 22.6
click at [760, 396] on span "Use permissionless to create a smart wallet with the wallet as the signer. Lear…" at bounding box center [770, 388] width 590 height 46
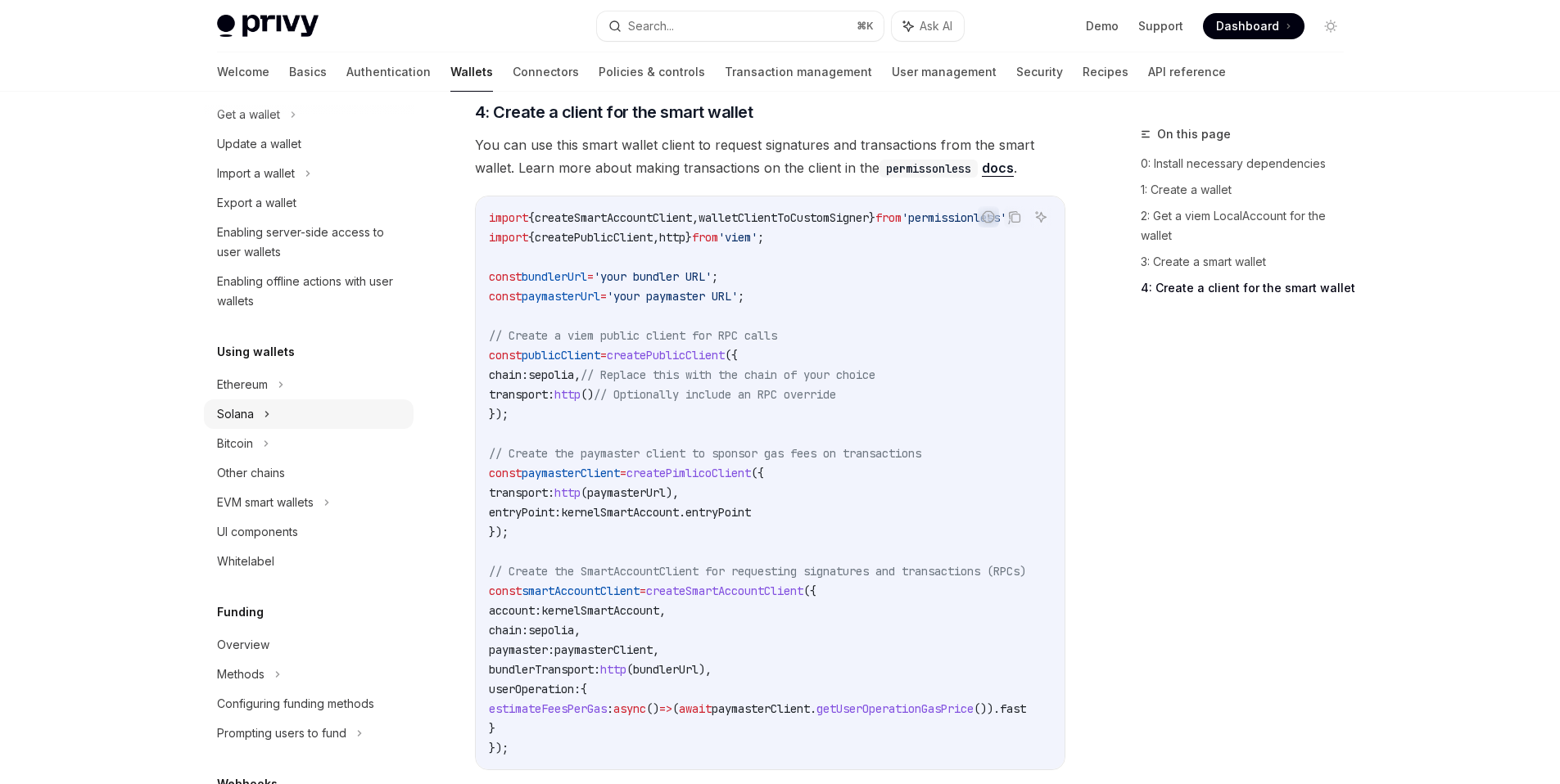
scroll to position [0, 0]
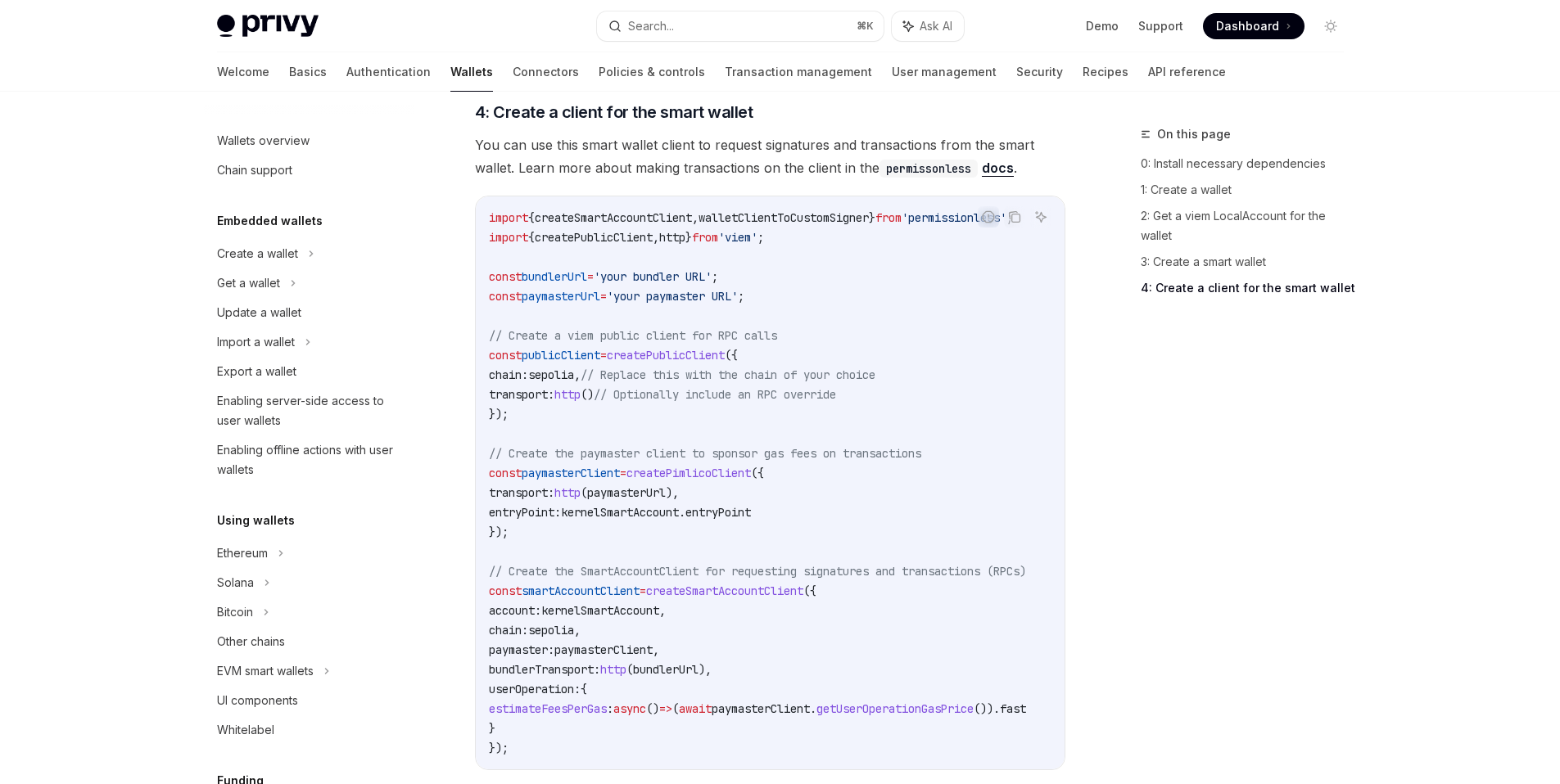
click at [811, 626] on code "import { createSmartAccountClient , walletClientToCustomSigner } from 'permissi…" at bounding box center [777, 483] width 577 height 550
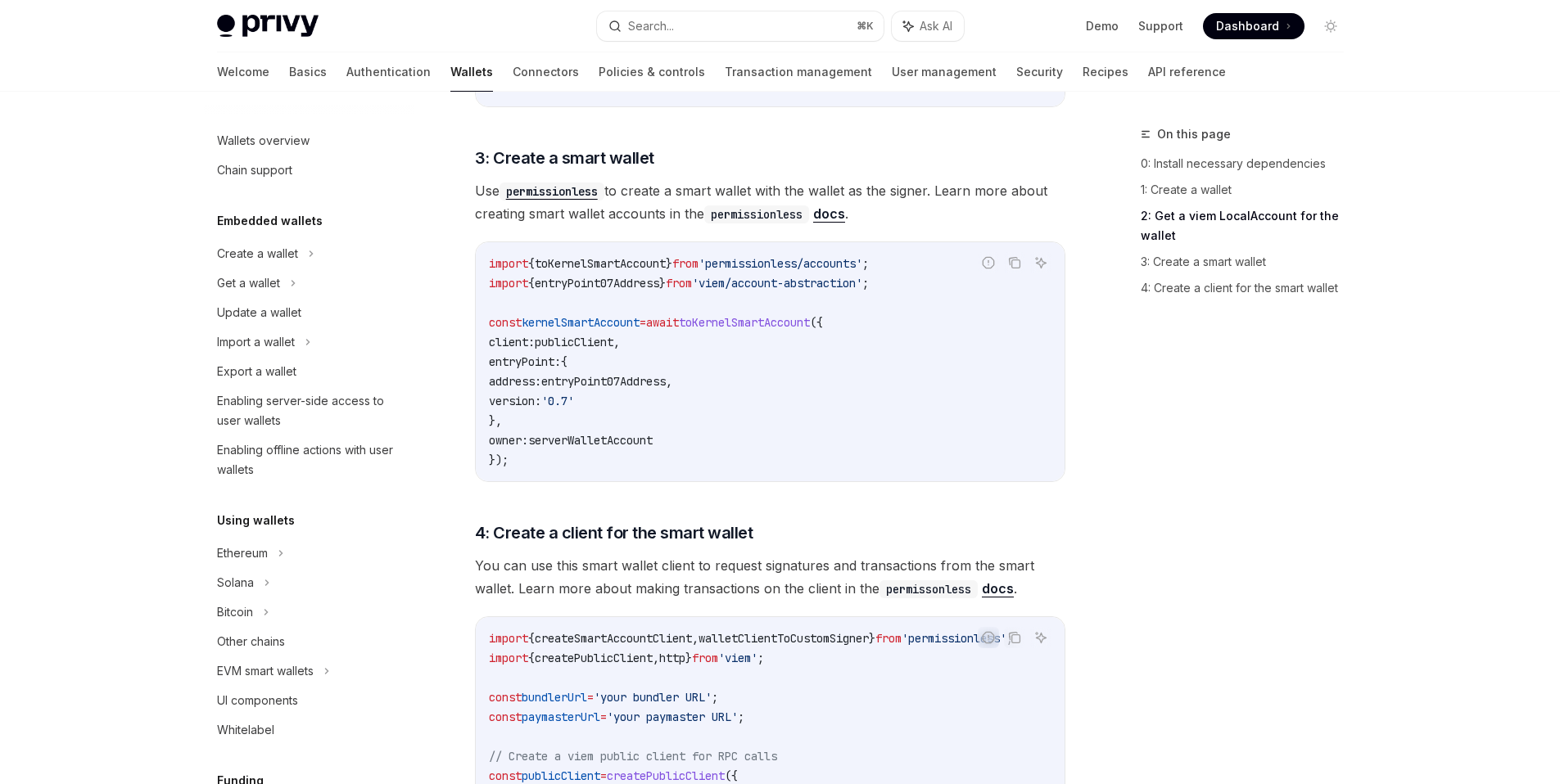
scroll to position [1260, 0]
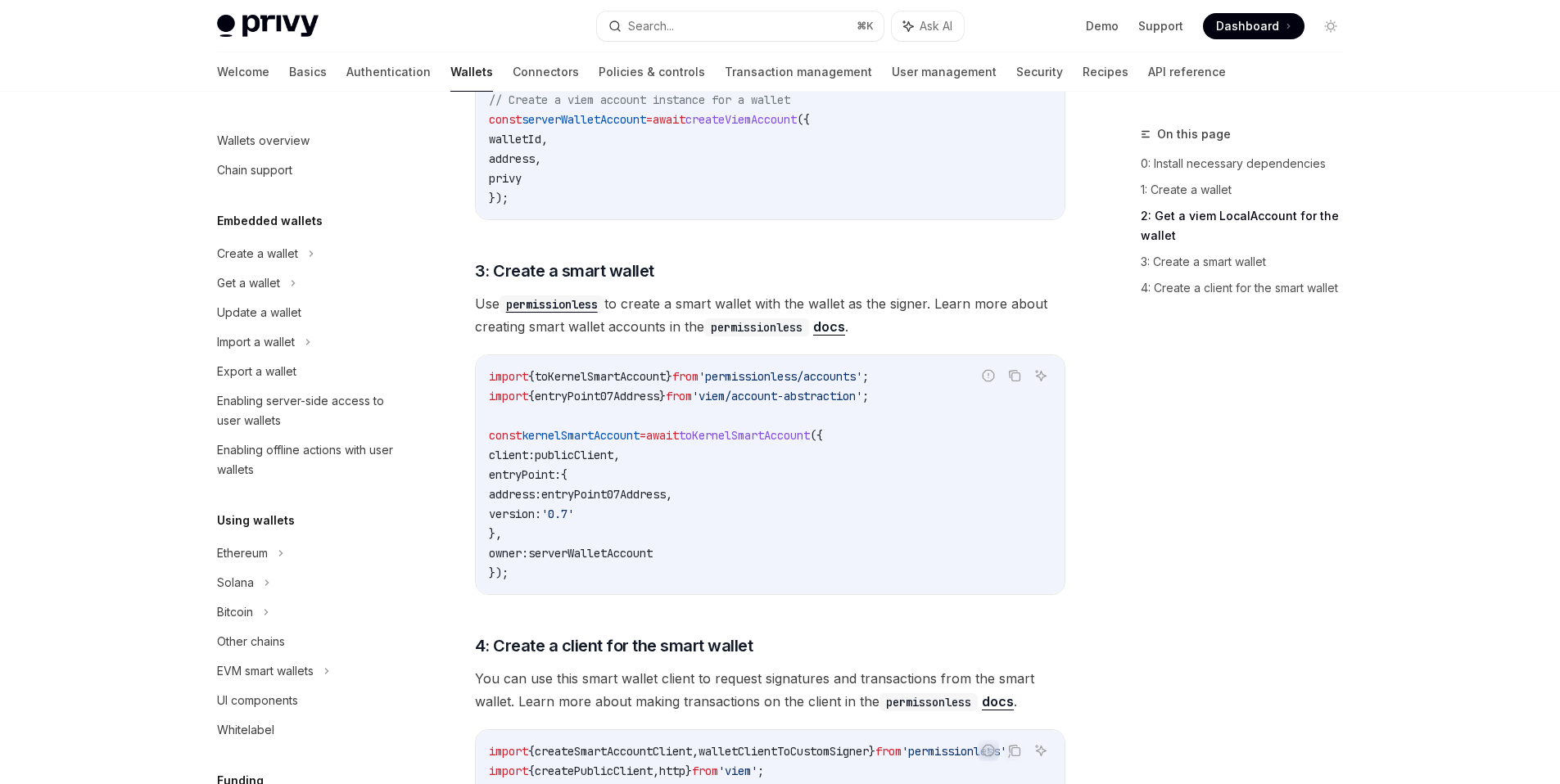
click at [775, 353] on div "This guide explains how to use smart wallets from your server to sponsor gas fe…" at bounding box center [770, 213] width 590 height 2233
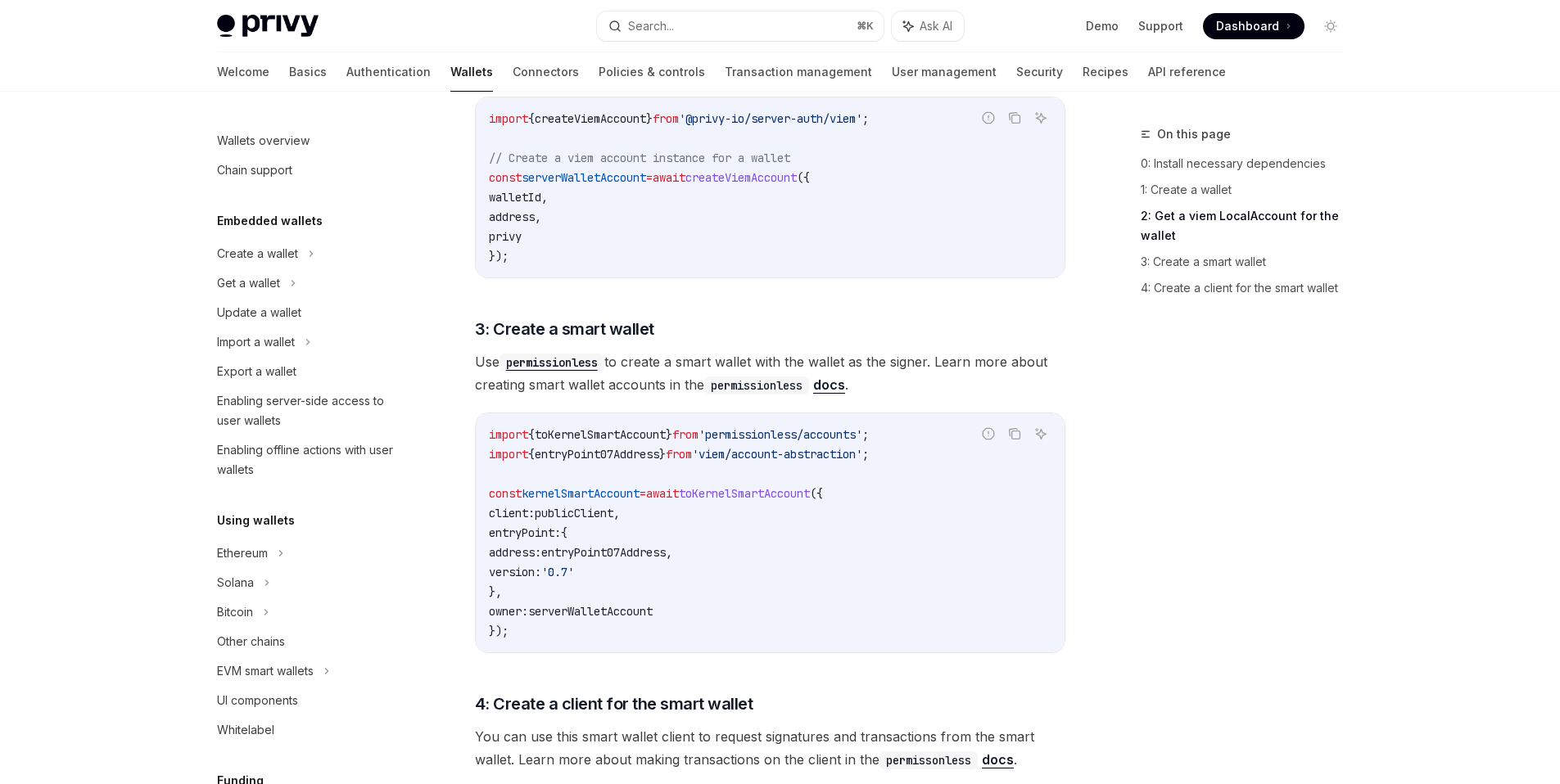
scroll to position [1180, 0]
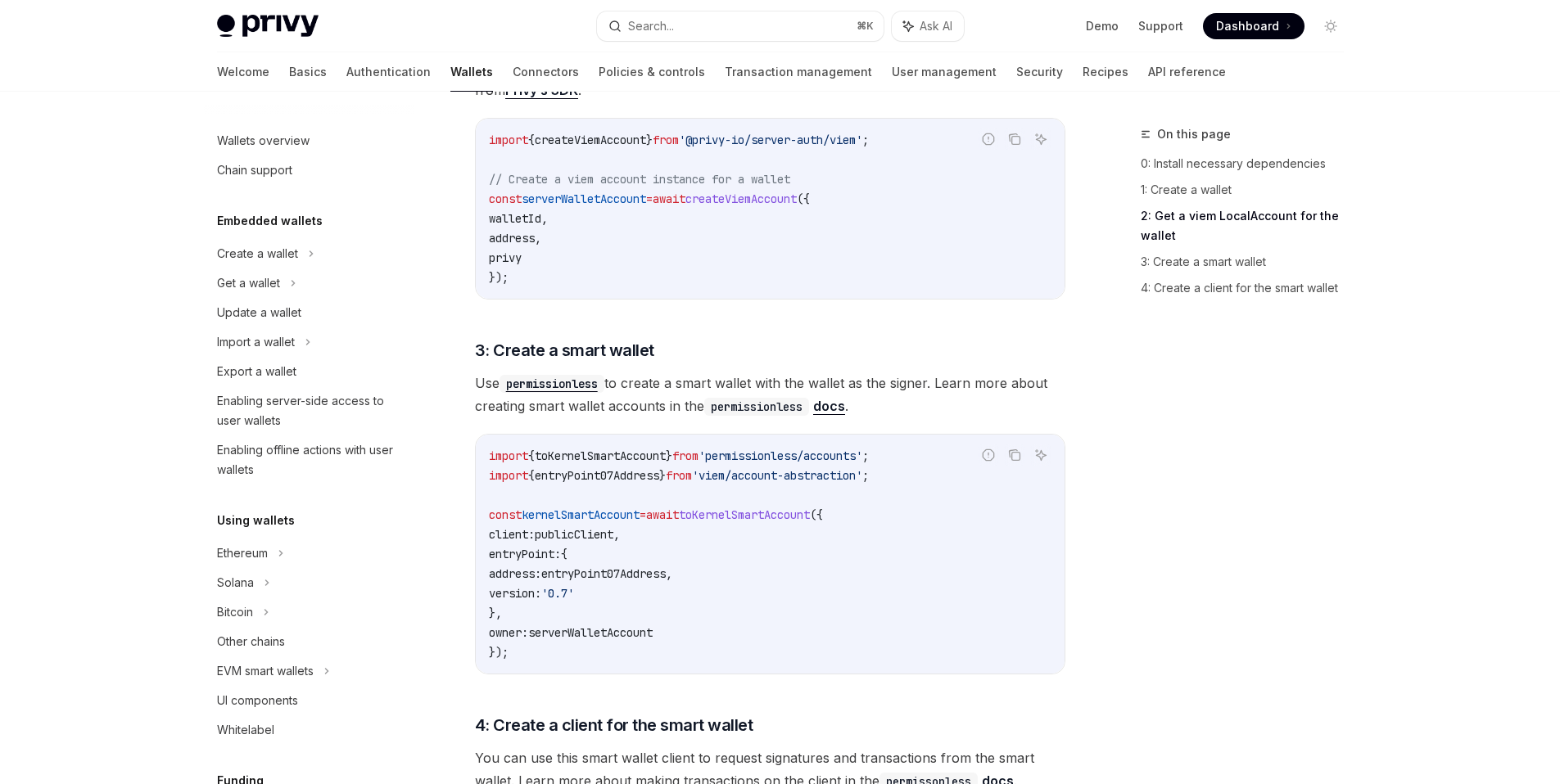
click at [844, 408] on link "docs" at bounding box center [829, 406] width 32 height 17
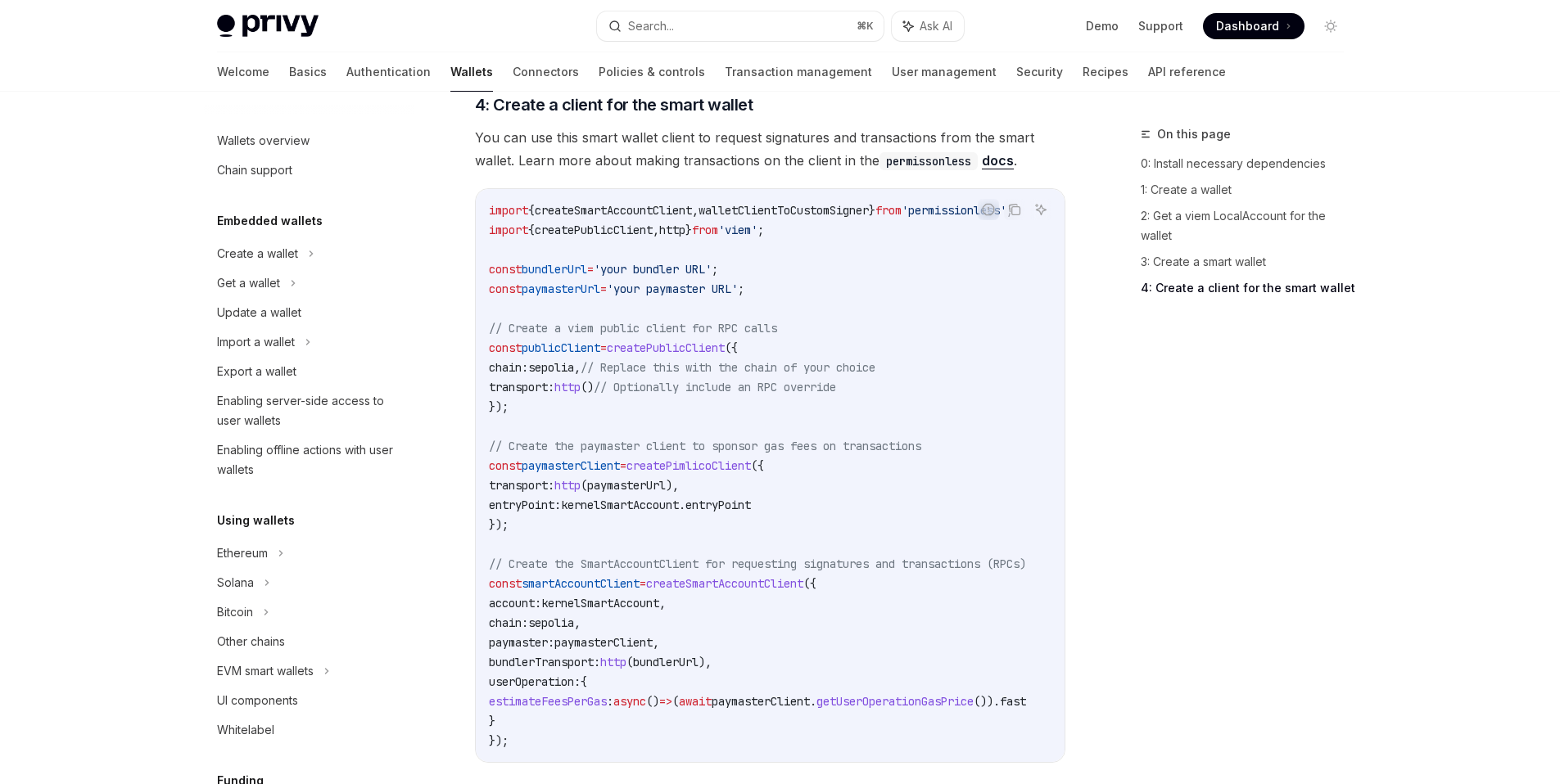
scroll to position [1863, 0]
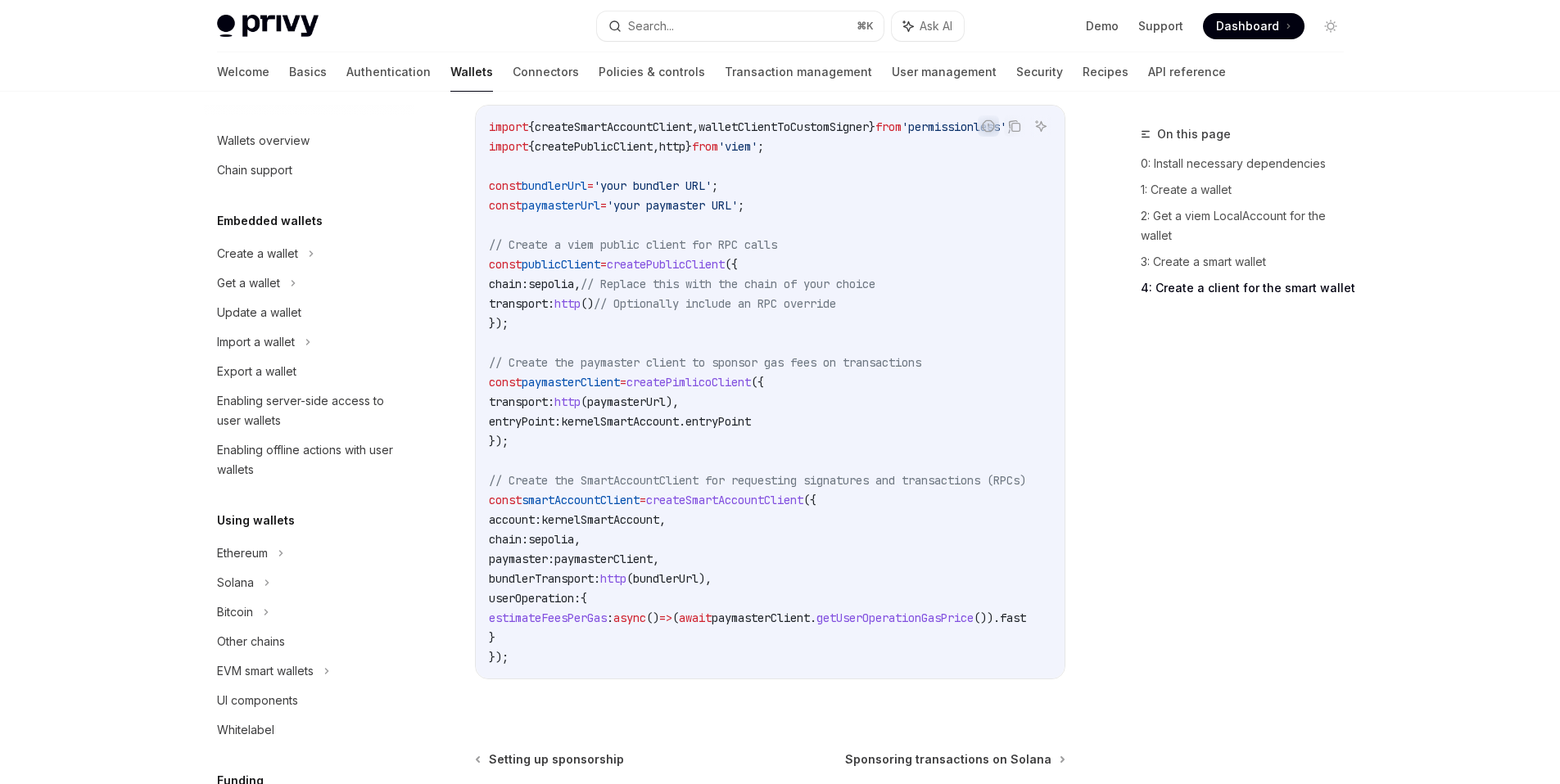
scroll to position [1895, 0]
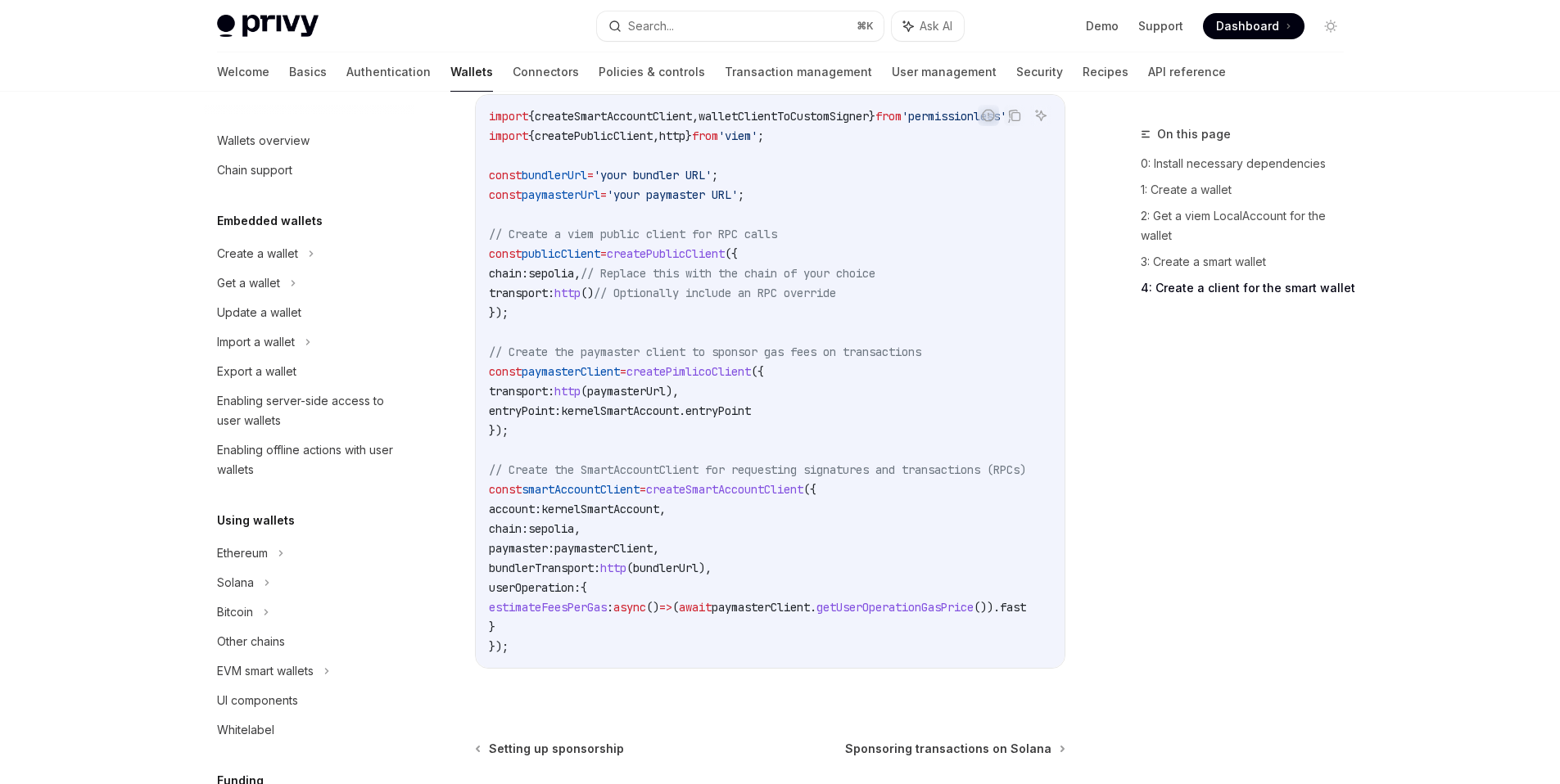
click at [608, 513] on span "kernelSmartAccount" at bounding box center [601, 509] width 118 height 15
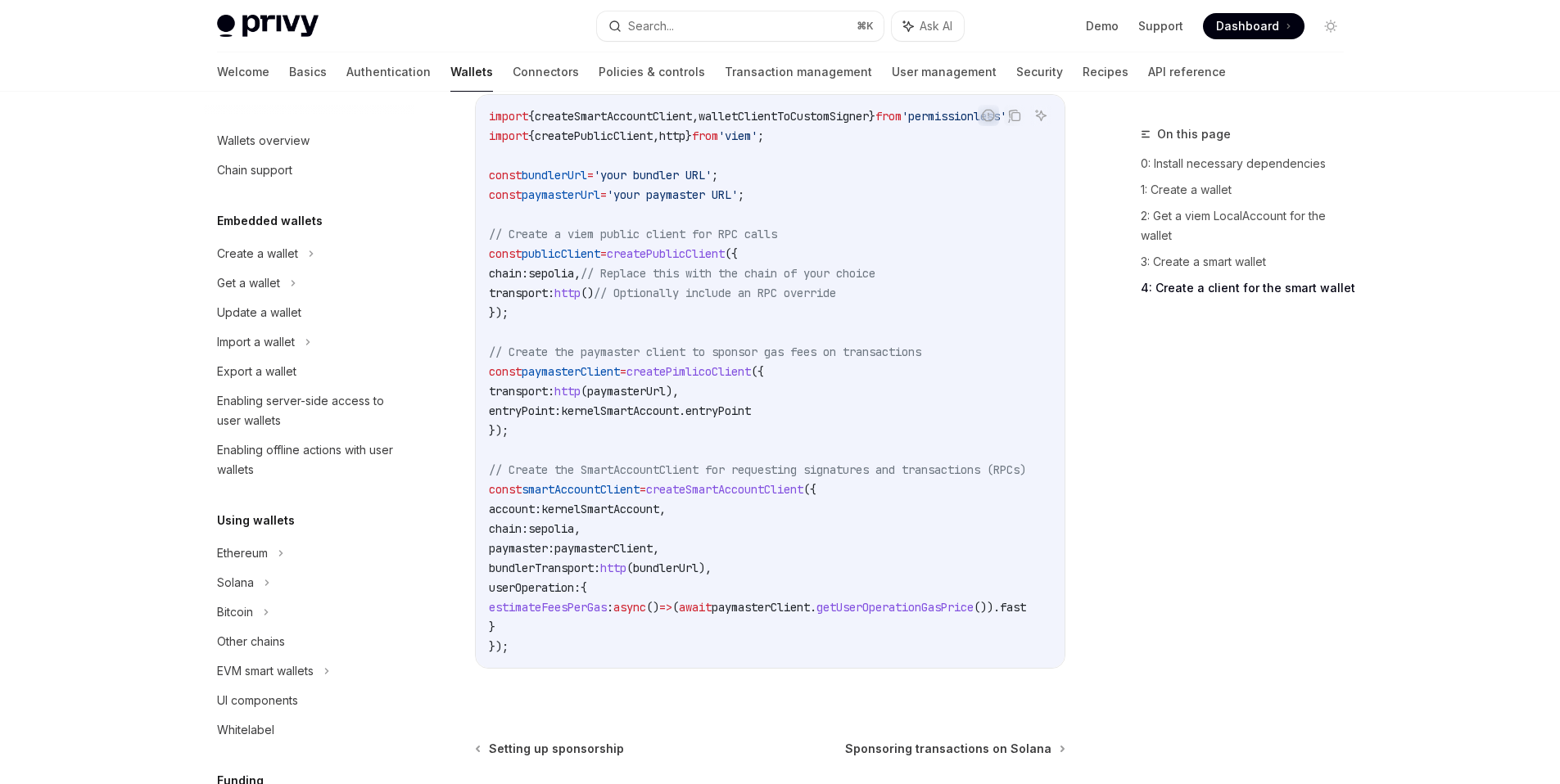
click at [617, 532] on code "import { createSmartAccountClient , walletClientToCustomSigner } from 'permissi…" at bounding box center [777, 381] width 577 height 550
click at [625, 511] on span "kernelSmartAccount" at bounding box center [601, 509] width 118 height 15
click at [630, 531] on code "import { createSmartAccountClient , walletClientToCustomSigner } from 'permissi…" at bounding box center [777, 381] width 577 height 550
click at [636, 511] on span "kernelSmartAccount" at bounding box center [601, 509] width 118 height 15
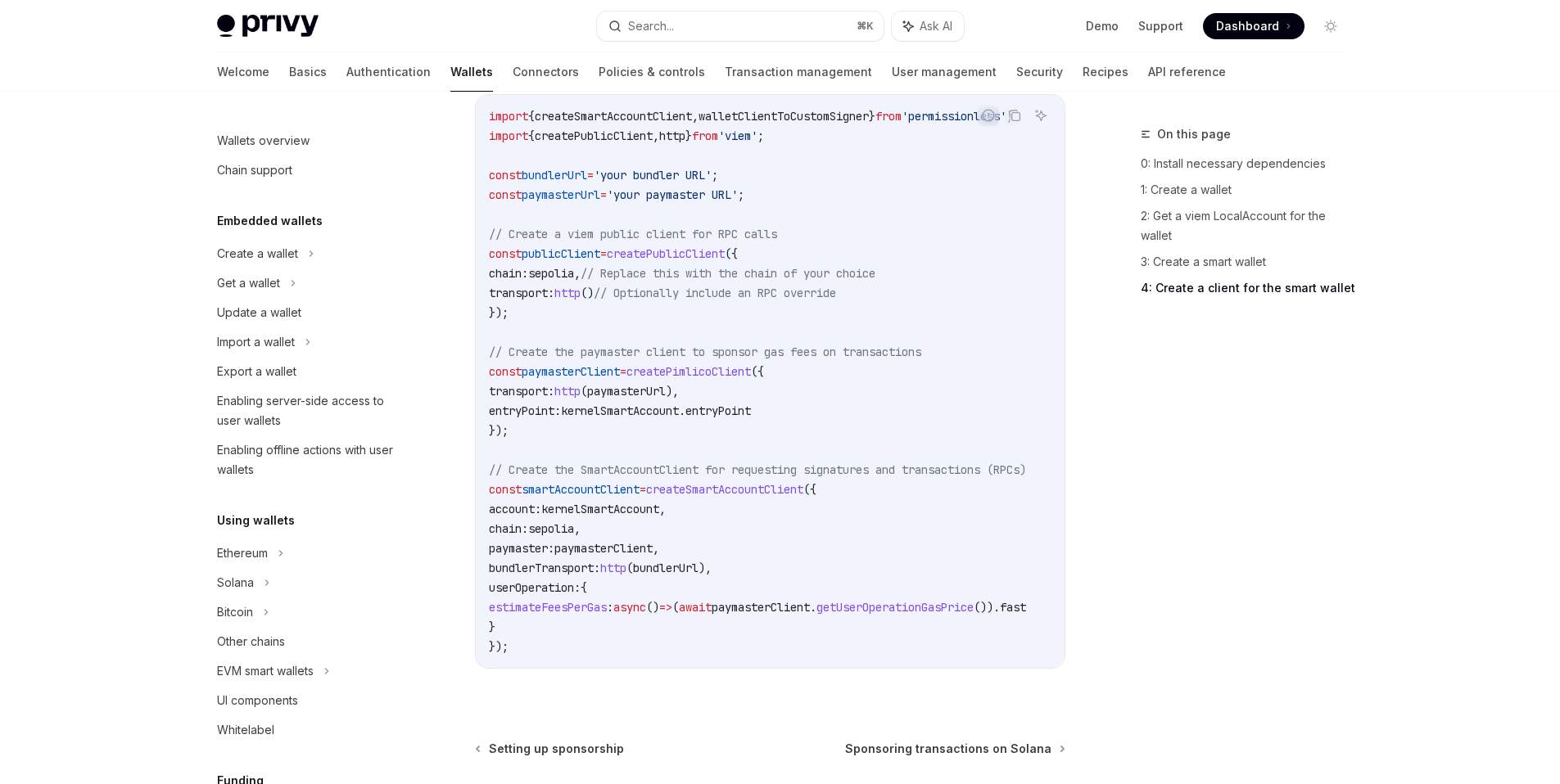
click at [636, 511] on span "kernelSmartAccount" at bounding box center [601, 509] width 118 height 15
type textarea "*"
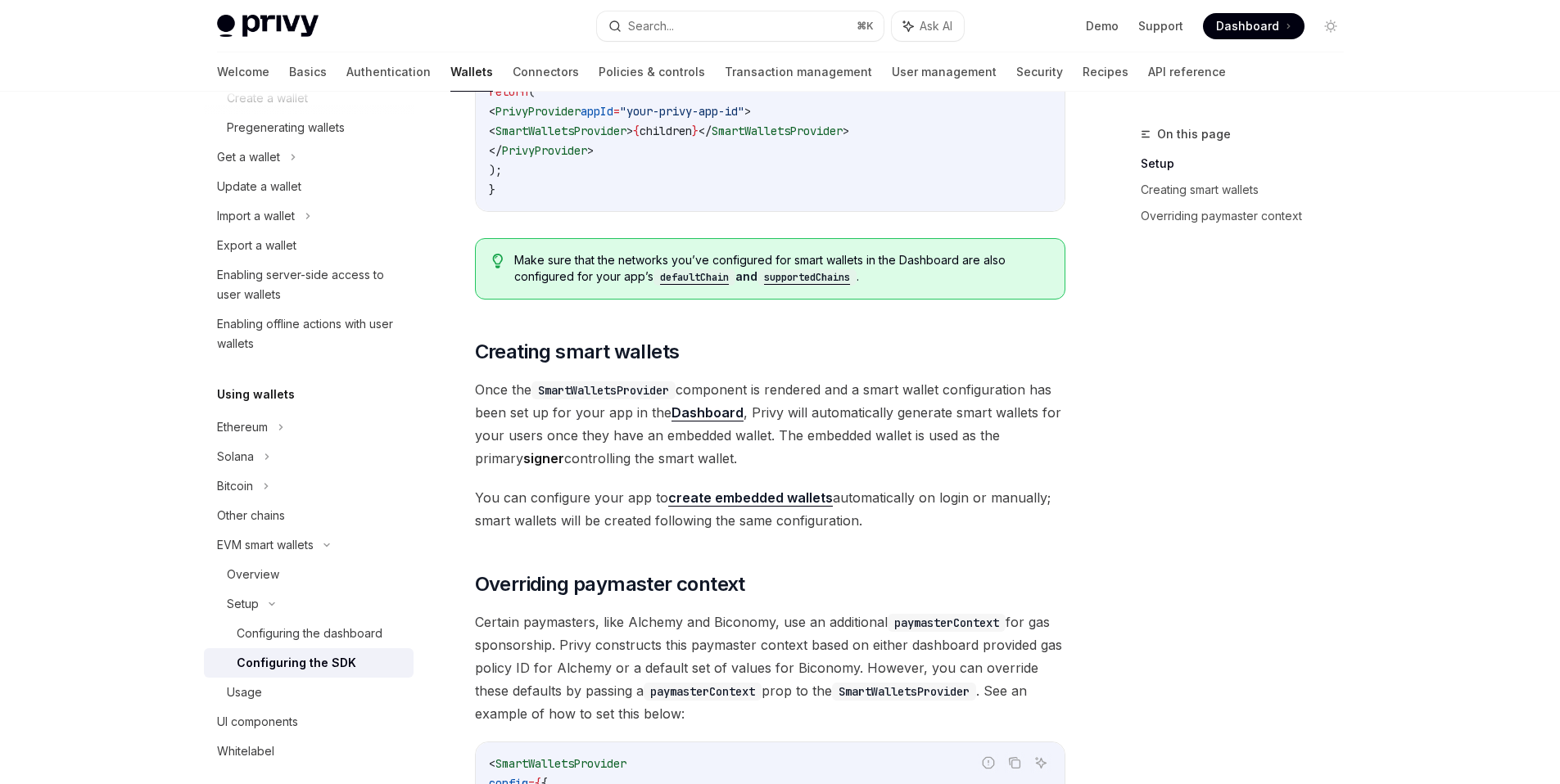
scroll to position [196, 0]
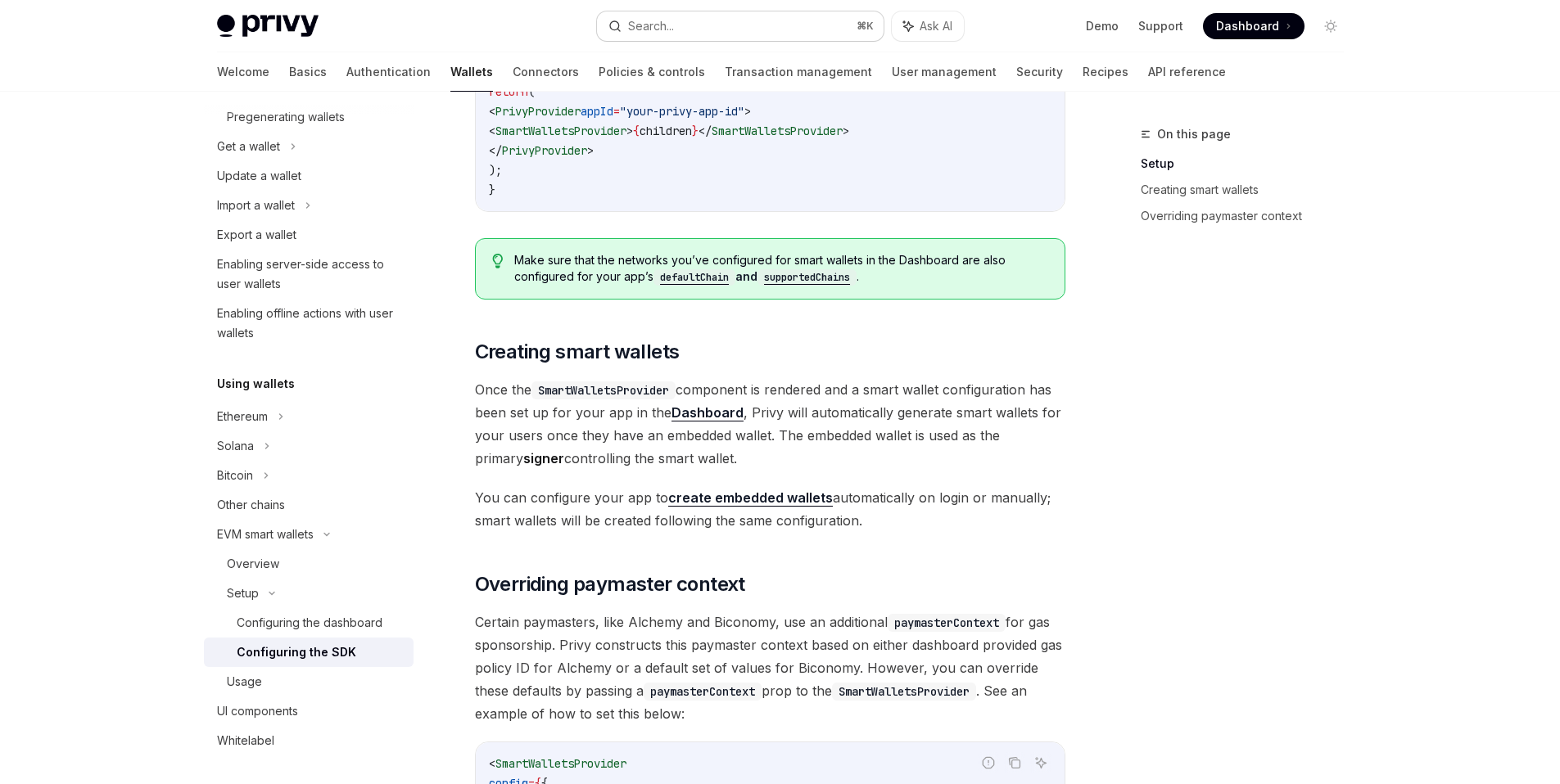
click at [716, 27] on button "Search... ⌘ K" at bounding box center [740, 26] width 287 height 29
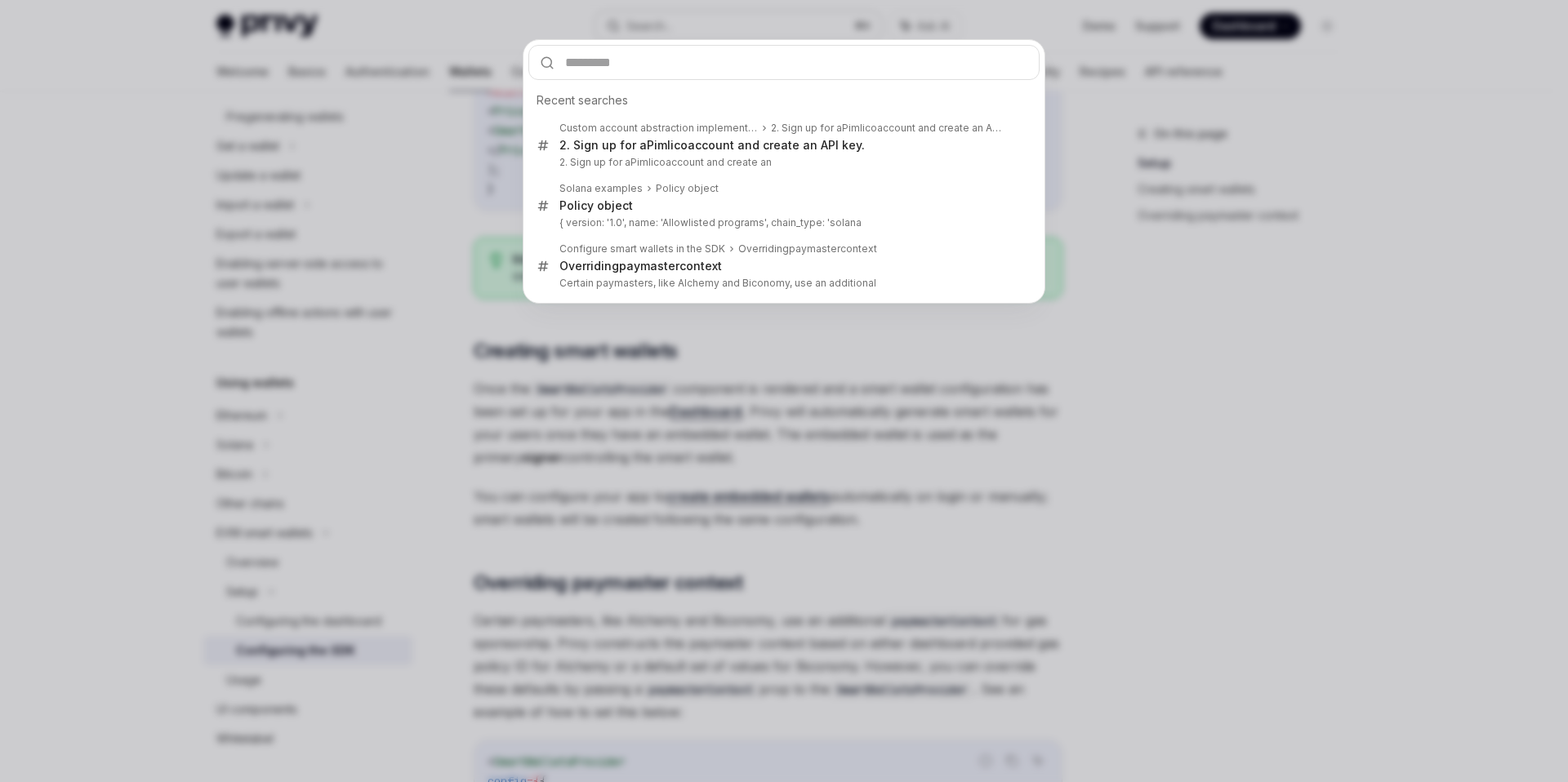
type input "*"
type textarea "*"
type input "*"
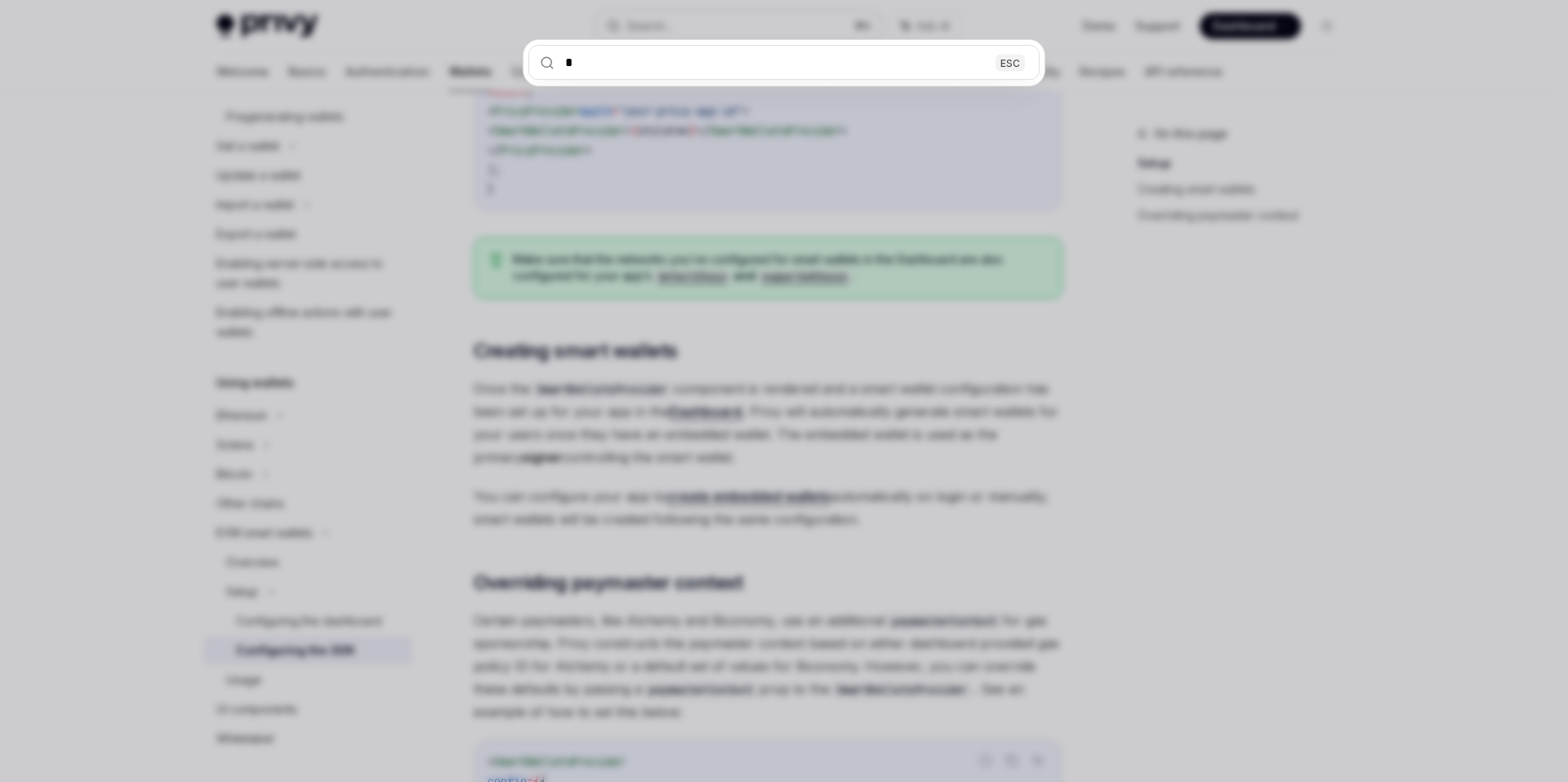
type input "**"
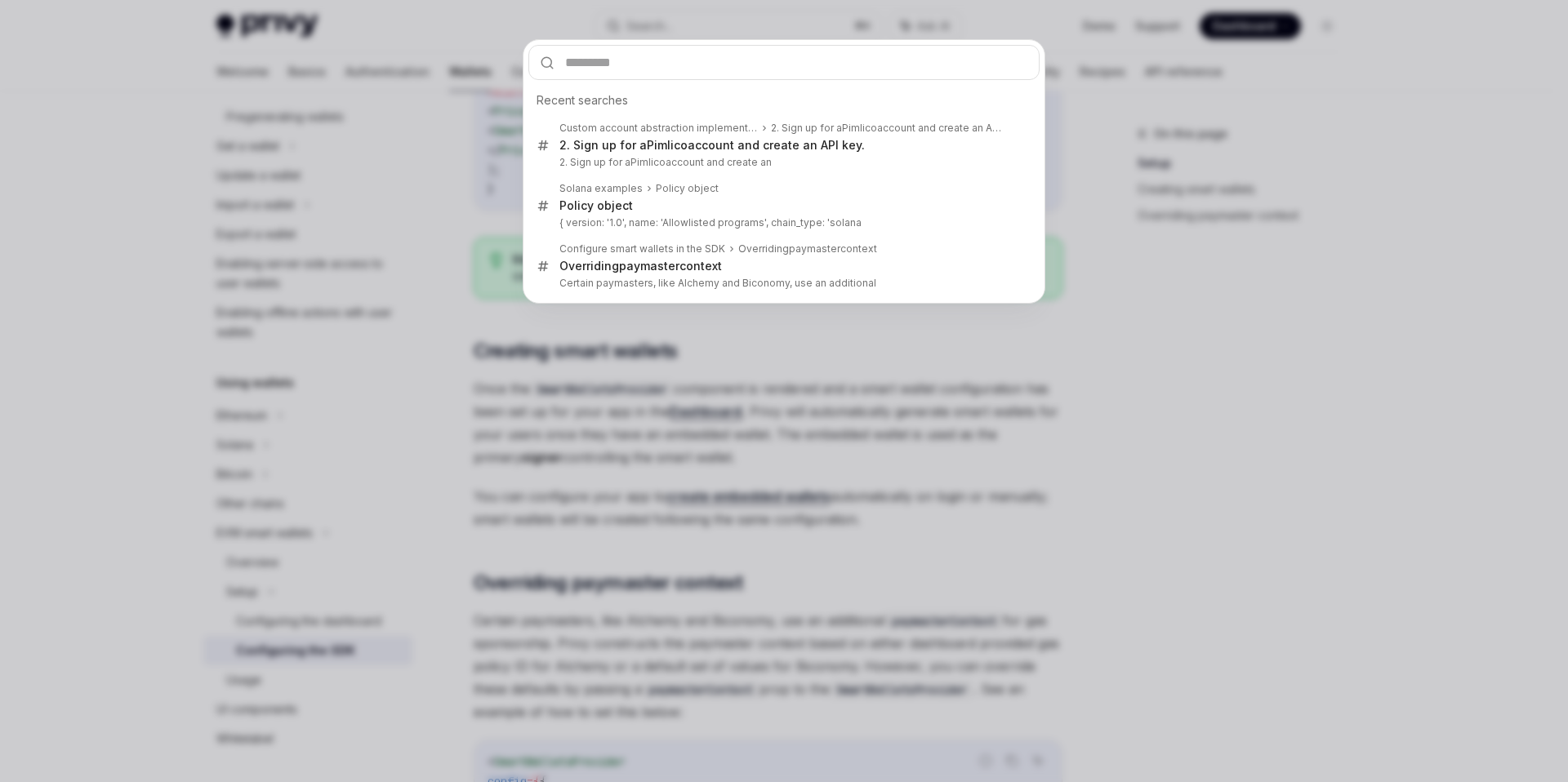
click at [1194, 435] on div "Recent searches Custom account abstraction implementation 2. Sign up for a Piml…" at bounding box center [784, 391] width 1568 height 782
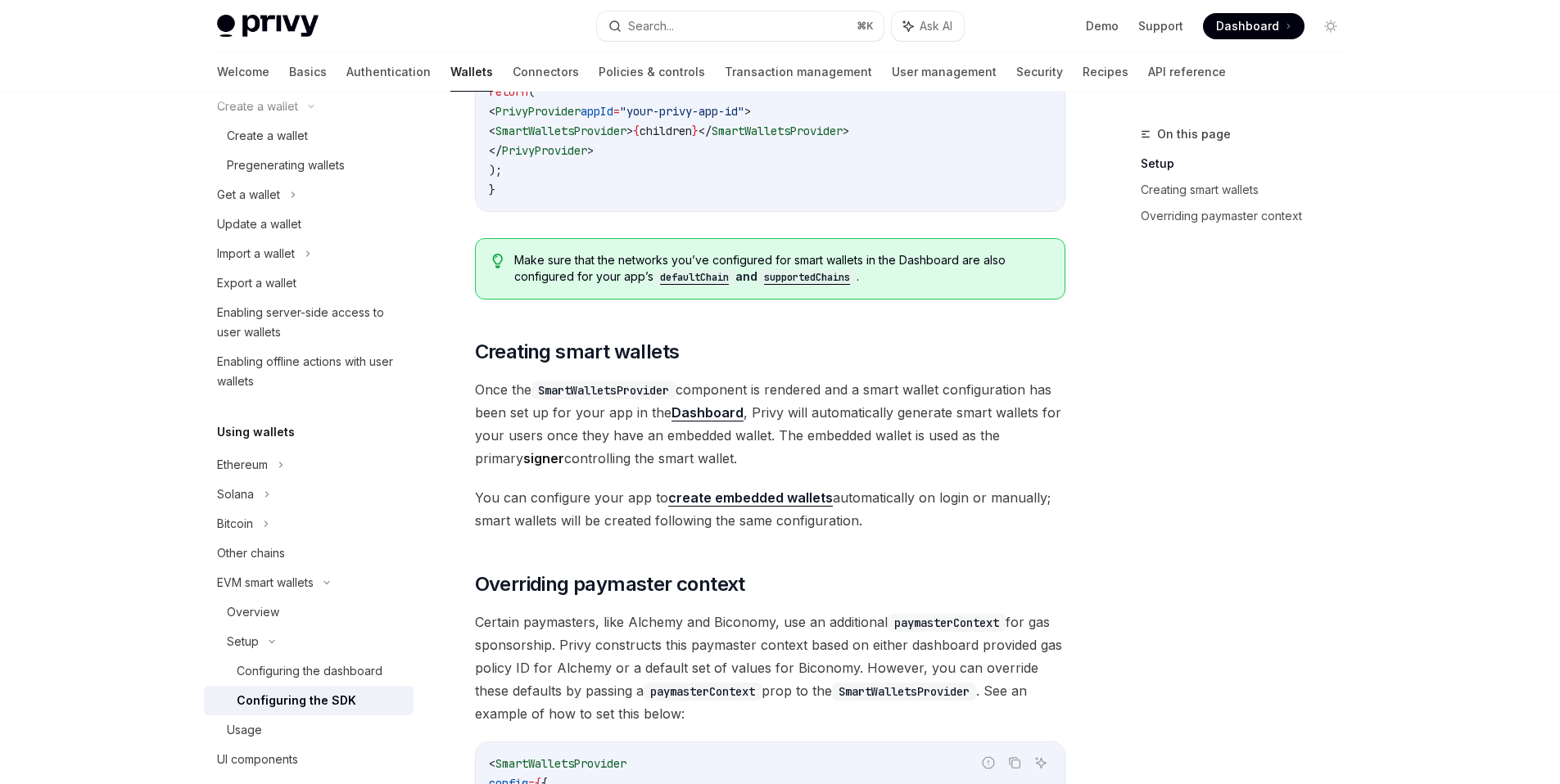
scroll to position [103, 0]
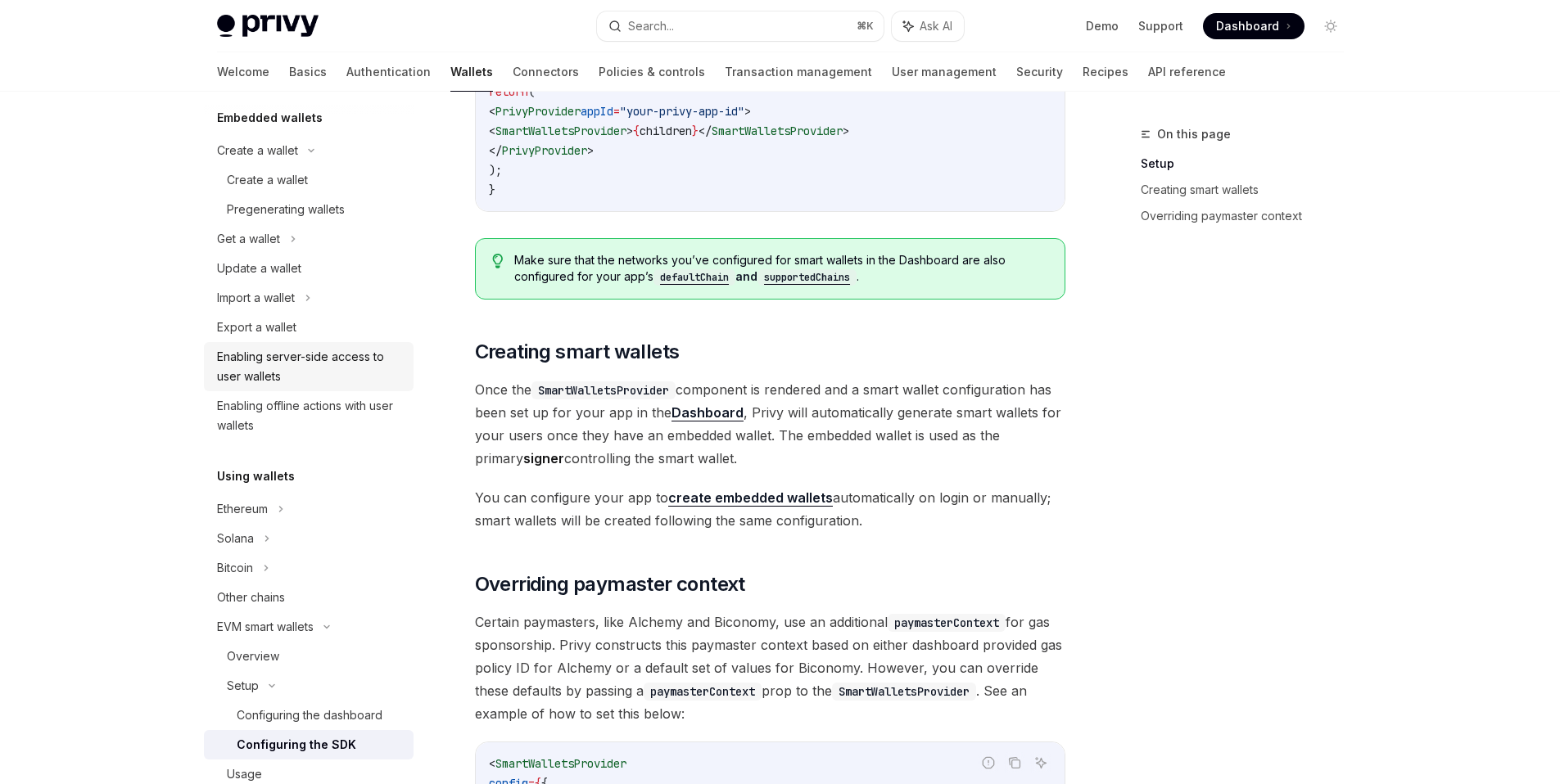
click at [367, 377] on div "Enabling server-side access to user wallets" at bounding box center [310, 366] width 186 height 40
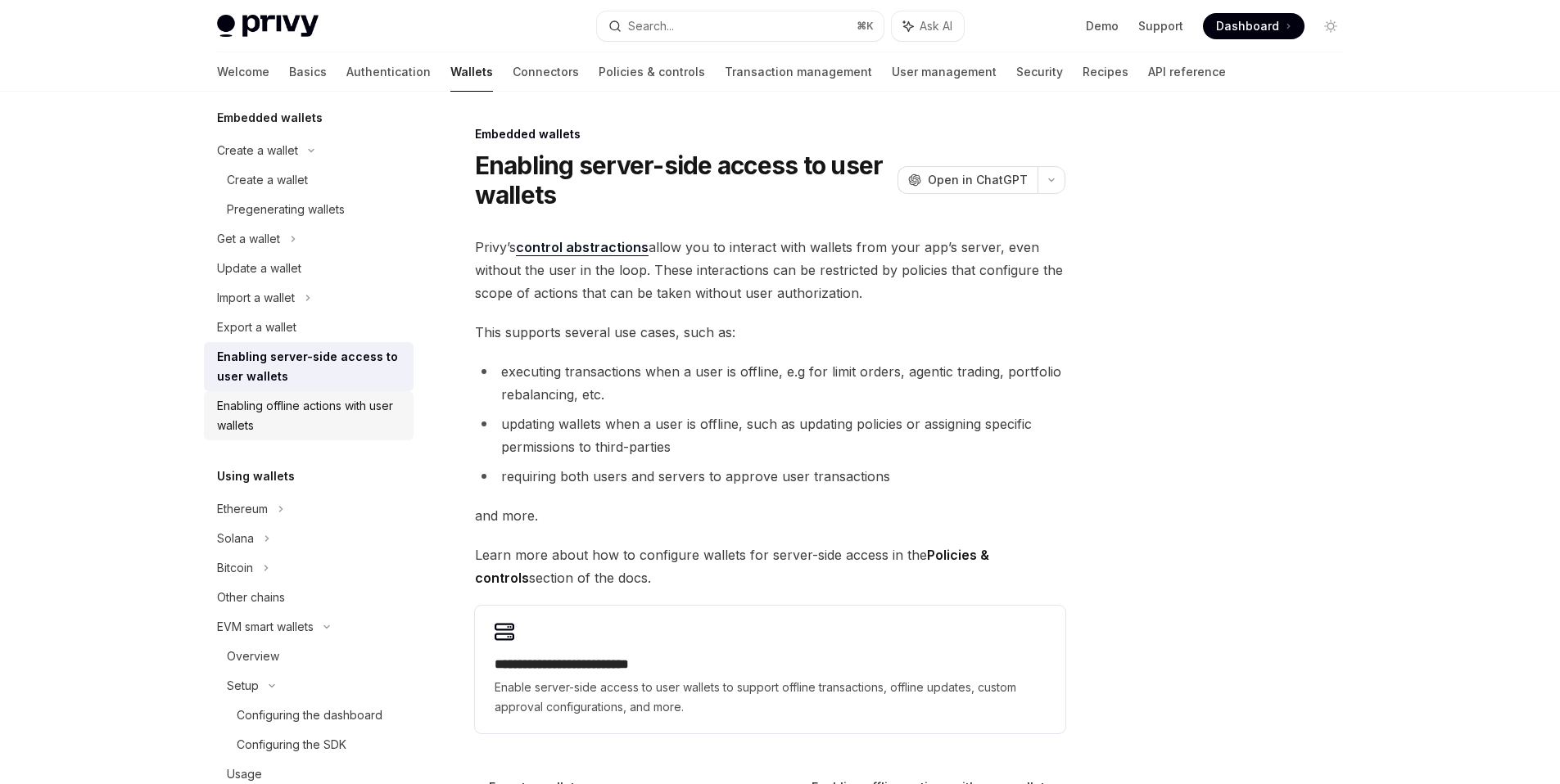
click at [337, 426] on div "Enabling offline actions with user wallets" at bounding box center [310, 416] width 186 height 40
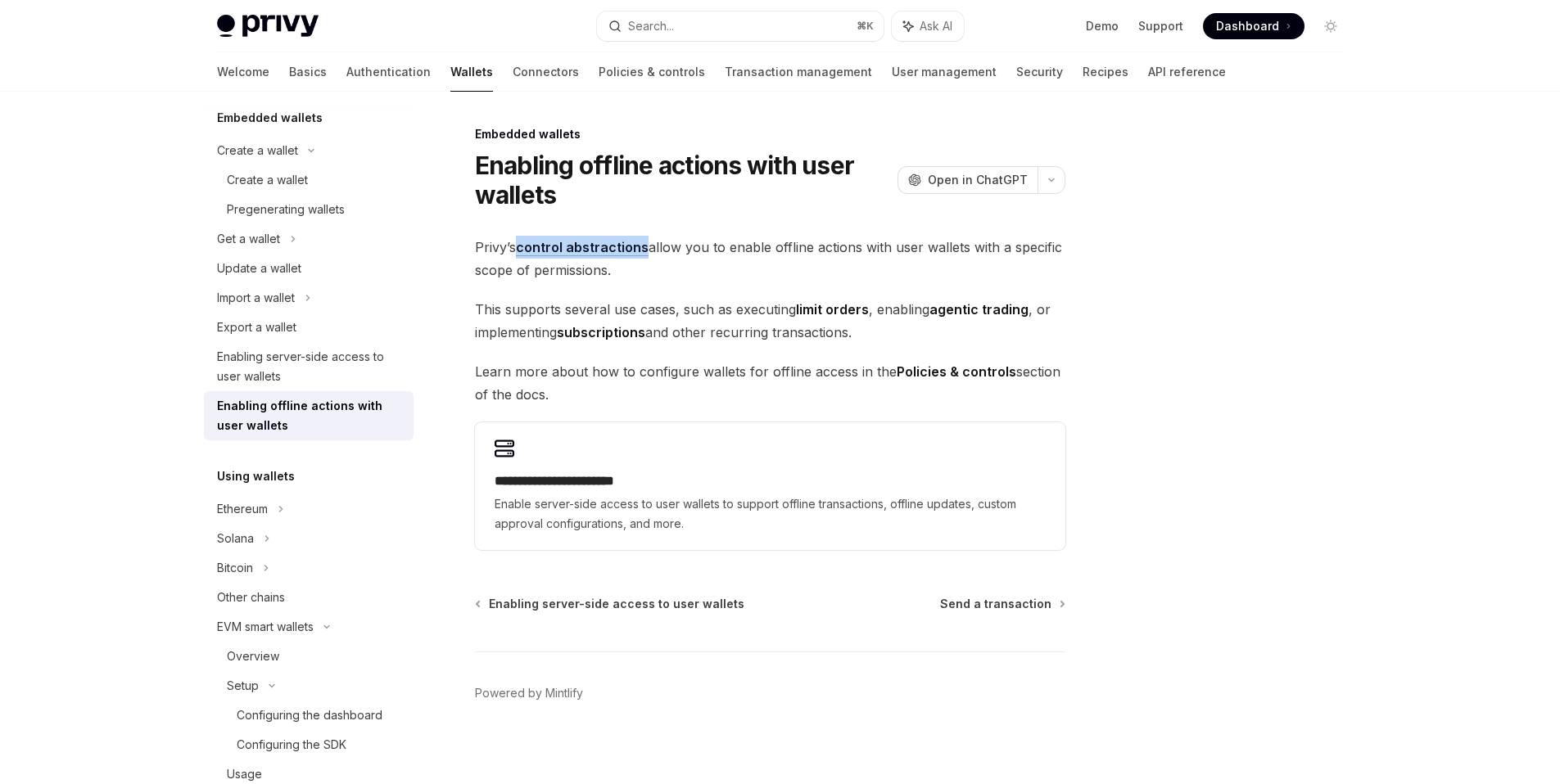
type textarea "*"
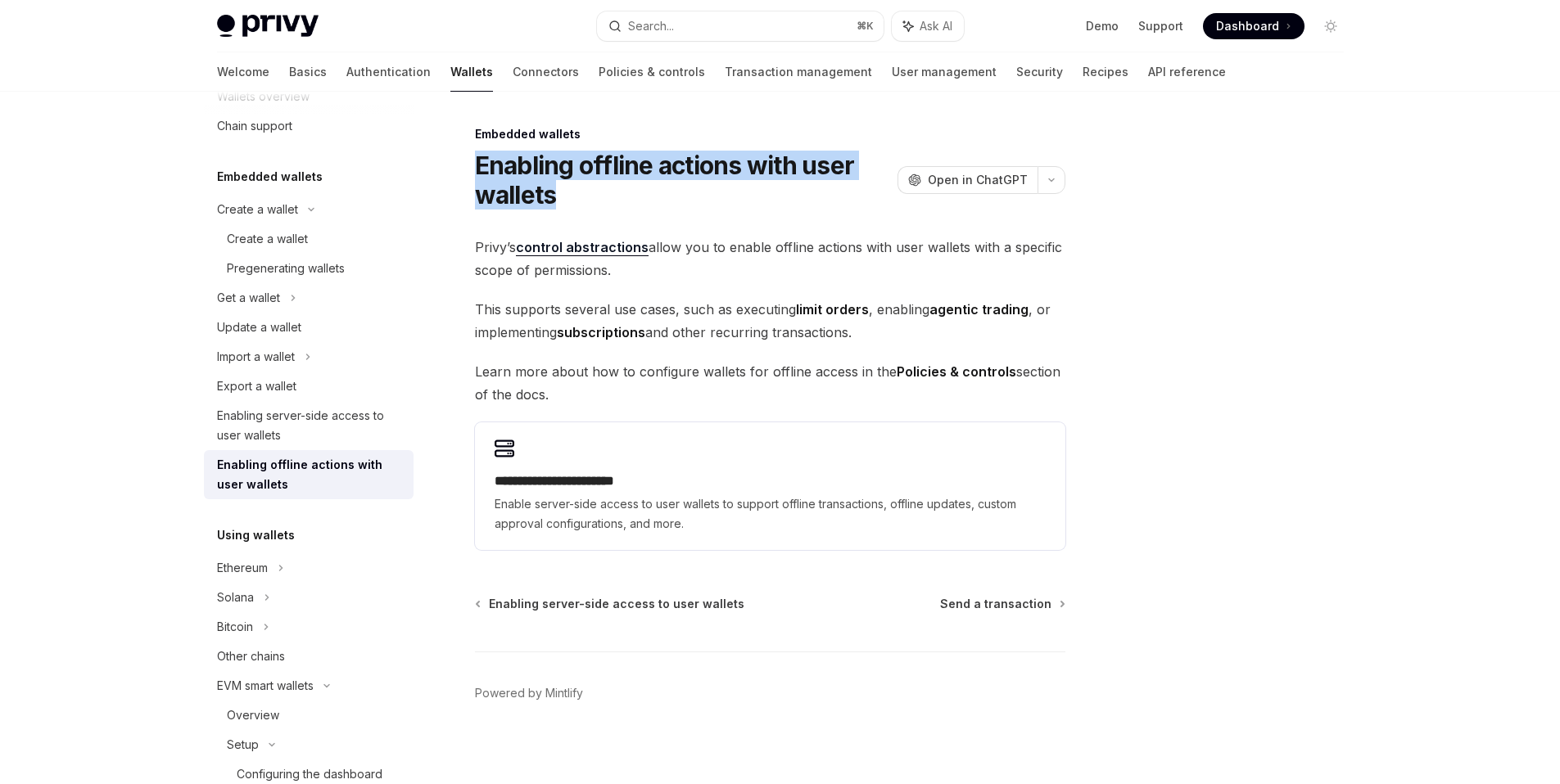
drag, startPoint x: 610, startPoint y: 192, endPoint x: 478, endPoint y: 169, distance: 134.0
click at [478, 169] on h1 "Enabling offline actions with user wallets" at bounding box center [683, 180] width 416 height 59
click at [585, 191] on h1 "Enabling offline actions with user wallets" at bounding box center [683, 180] width 416 height 59
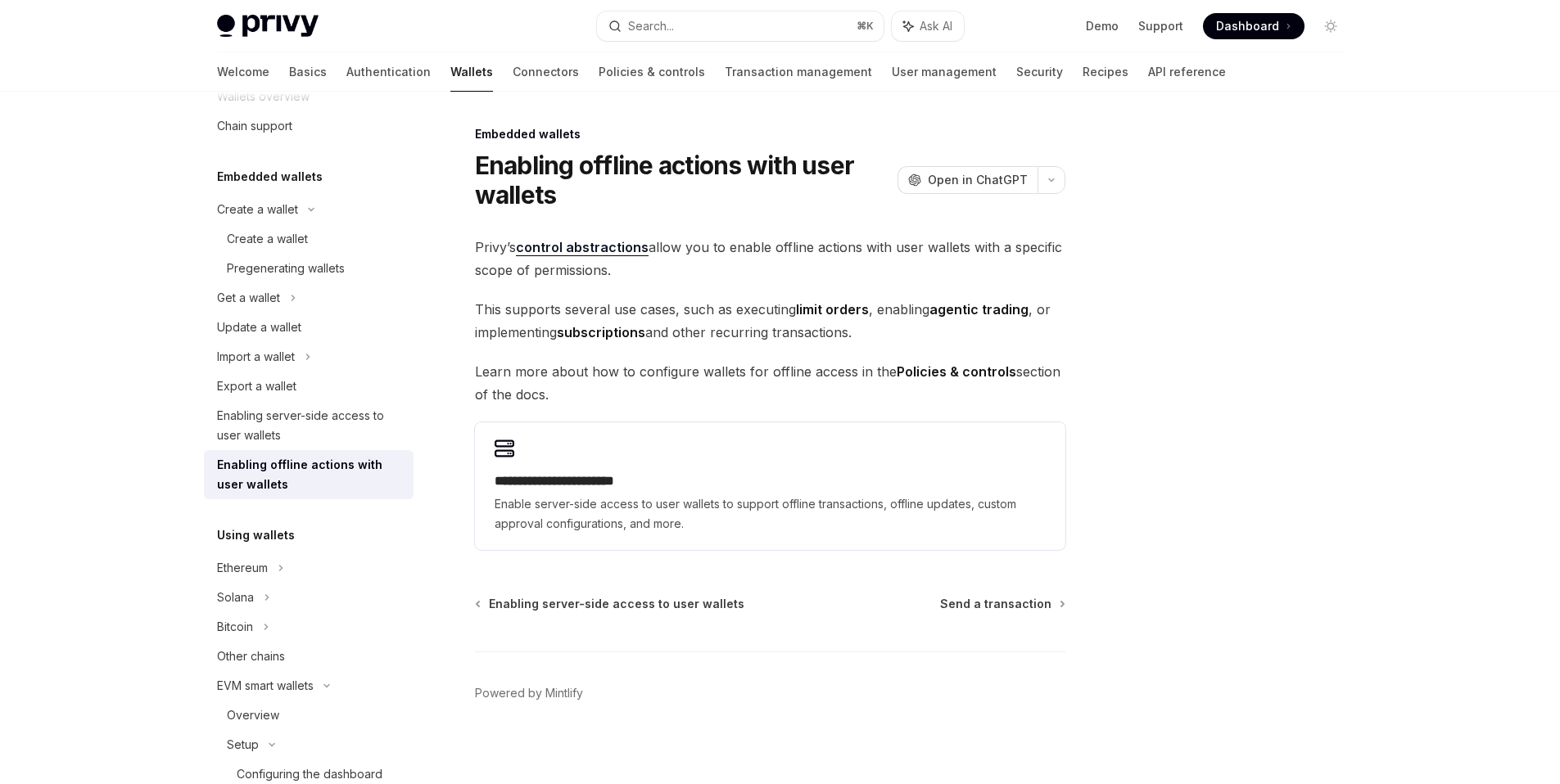
scroll to position [9, 0]
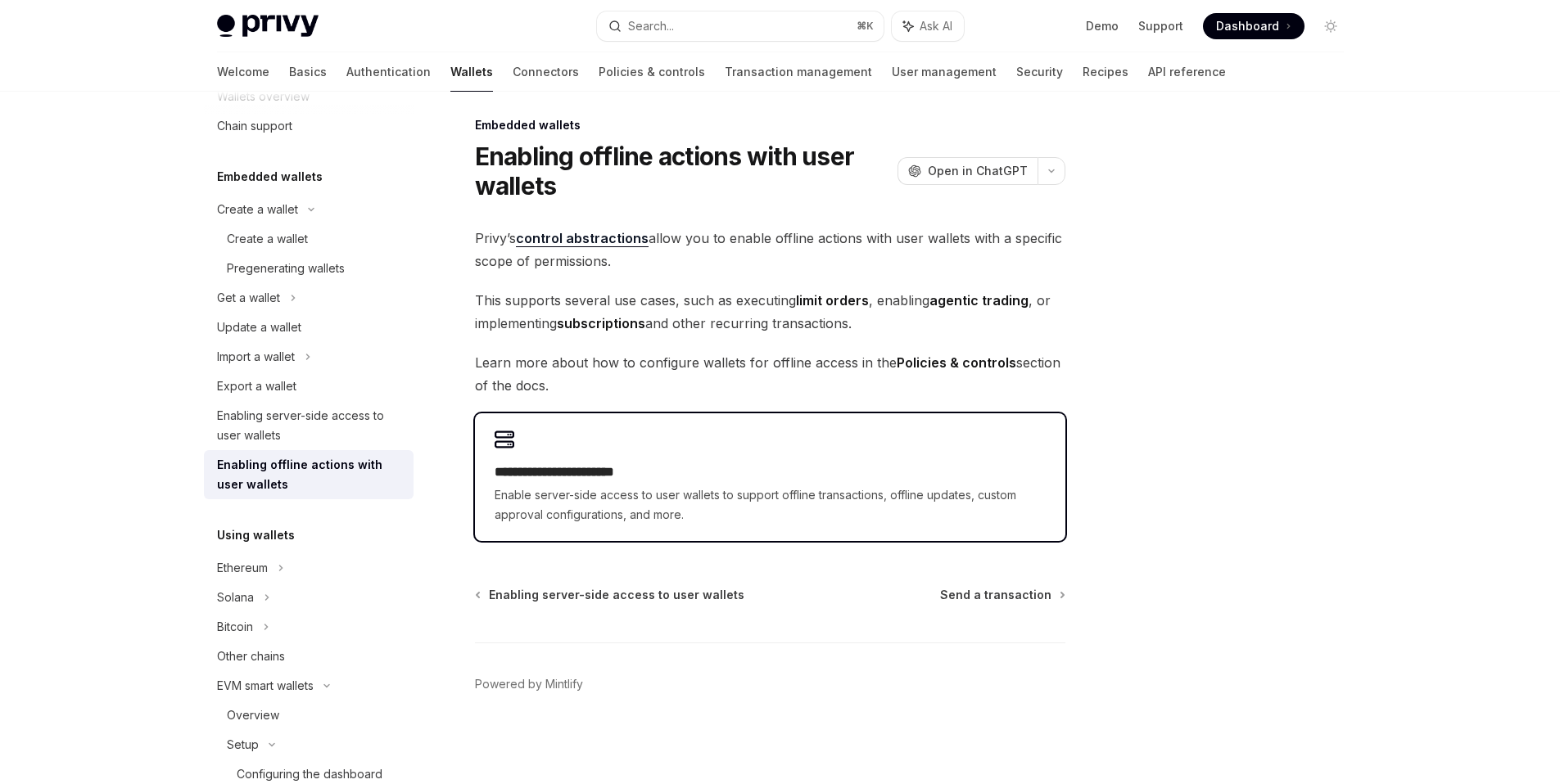
click at [674, 472] on h2 "**********" at bounding box center [770, 472] width 551 height 19
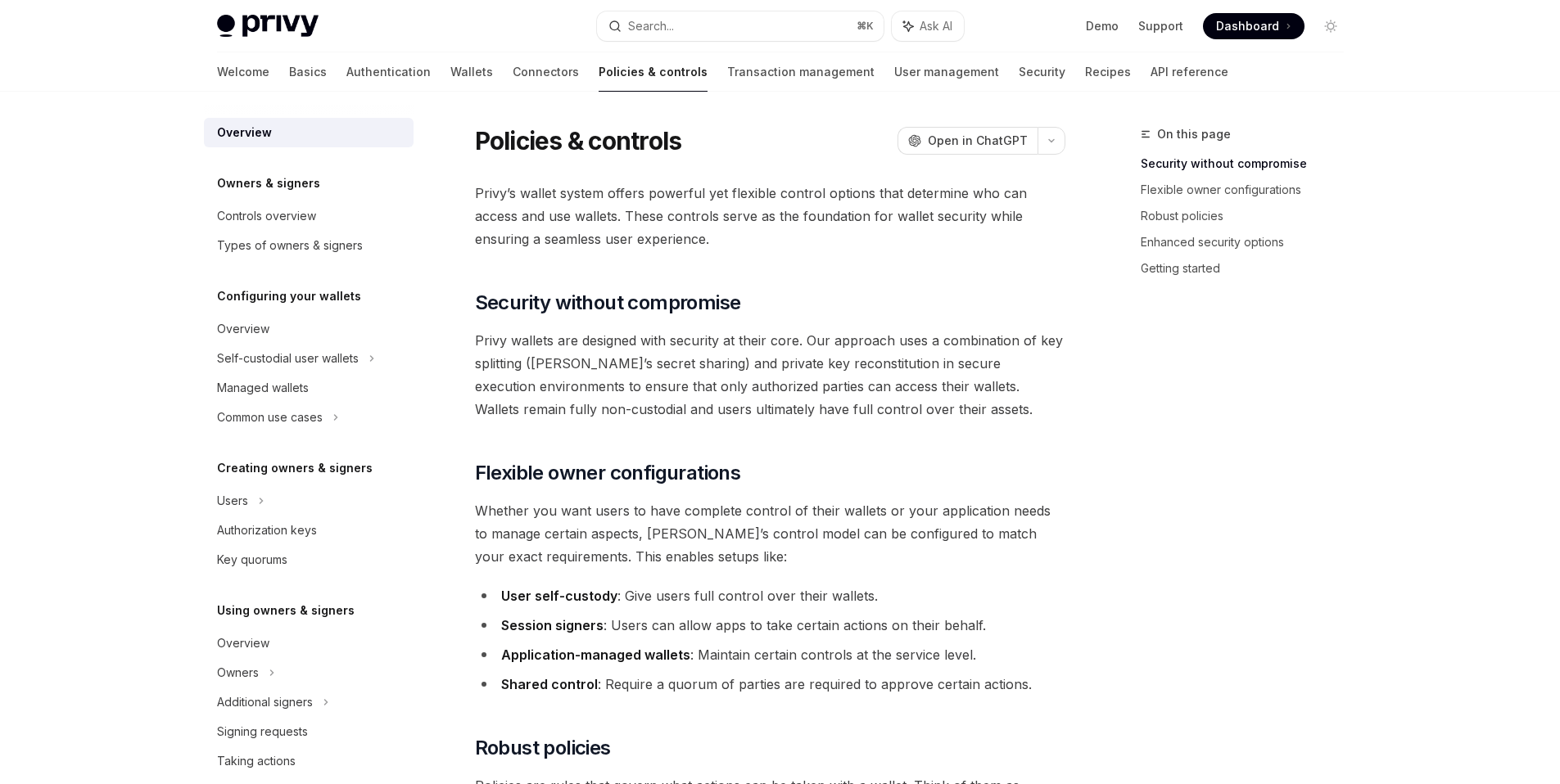
type textarea "*"
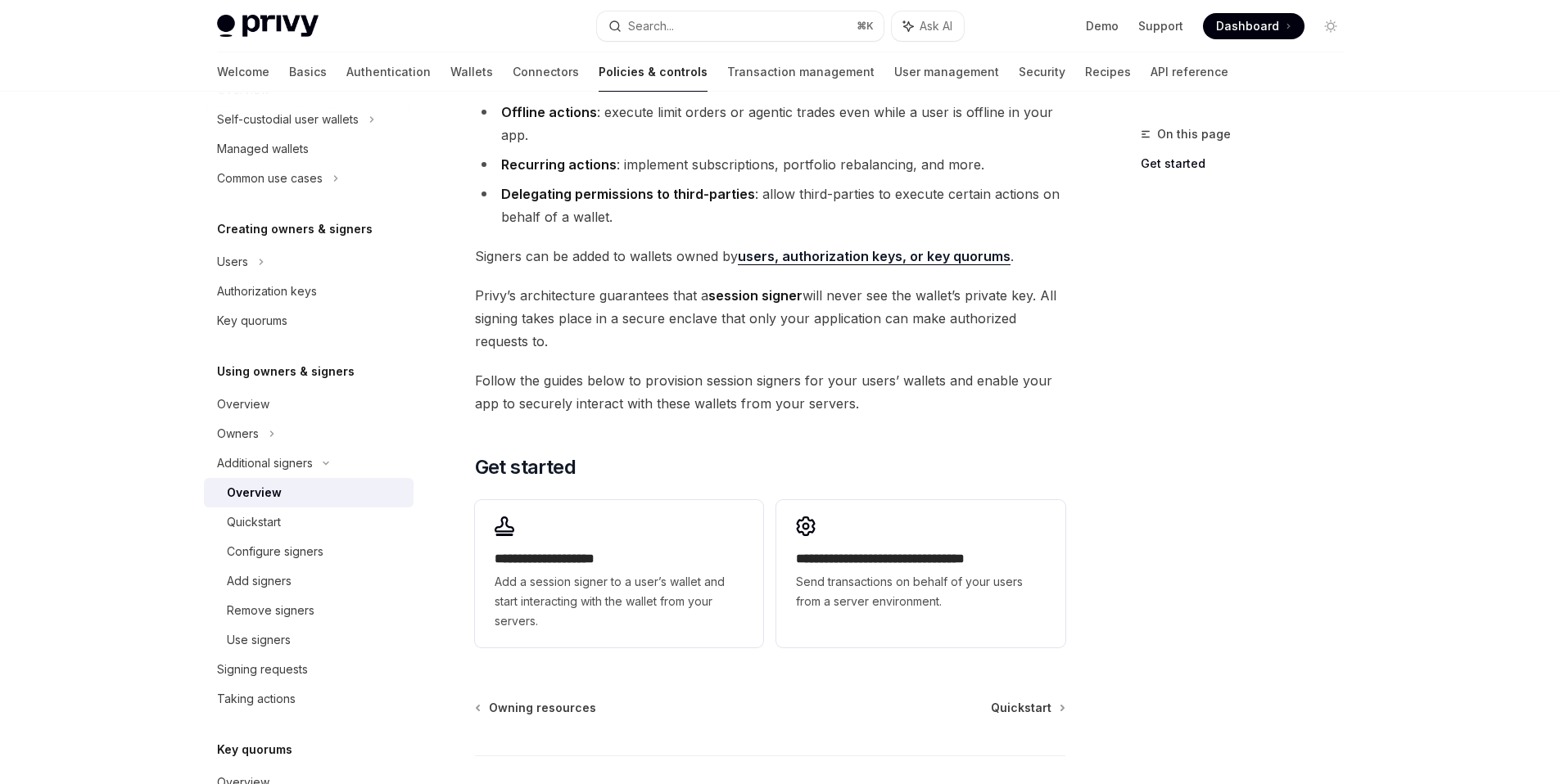
scroll to position [260, 0]
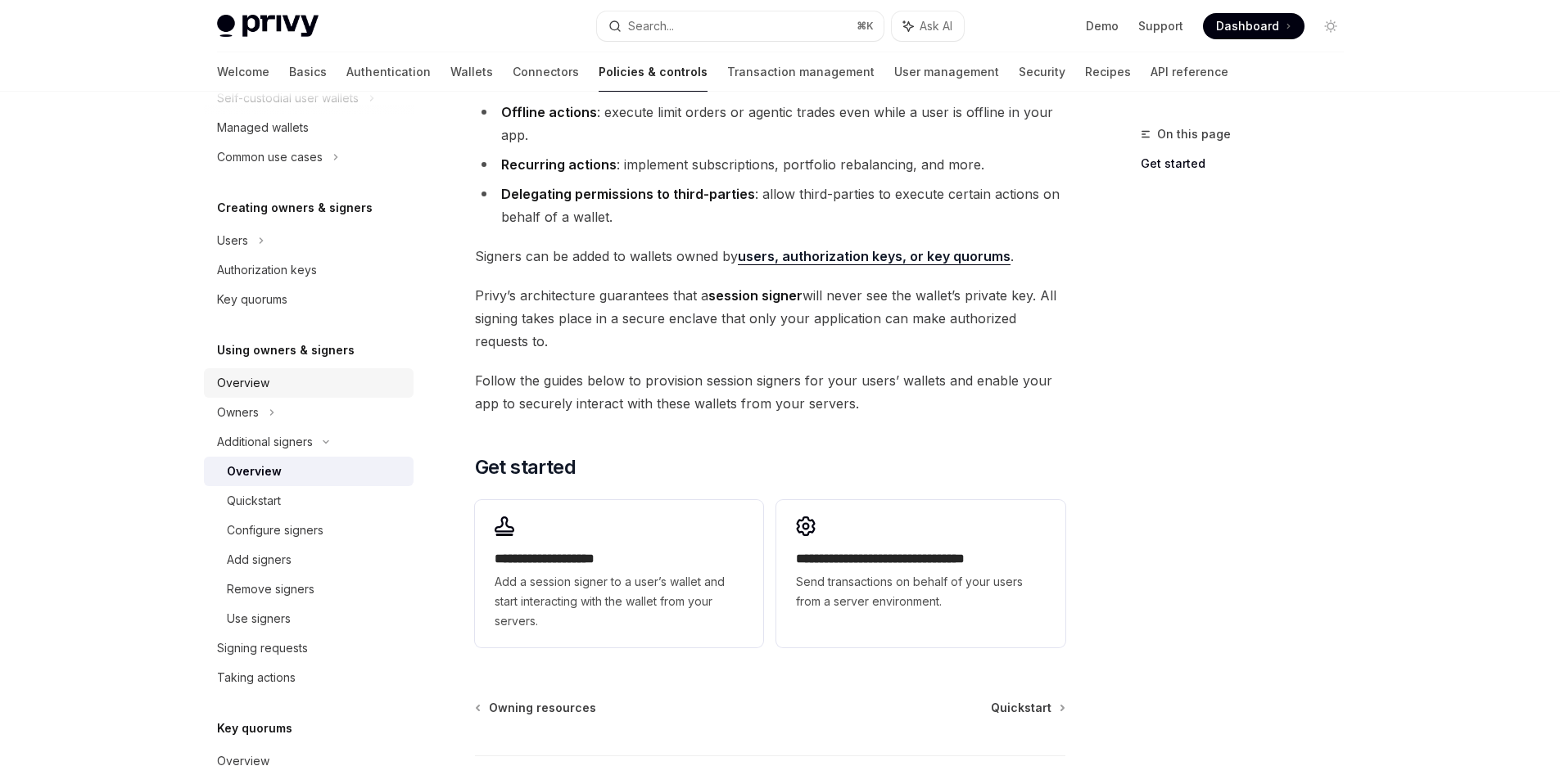
click at [320, 397] on link "Overview" at bounding box center [308, 382] width 209 height 29
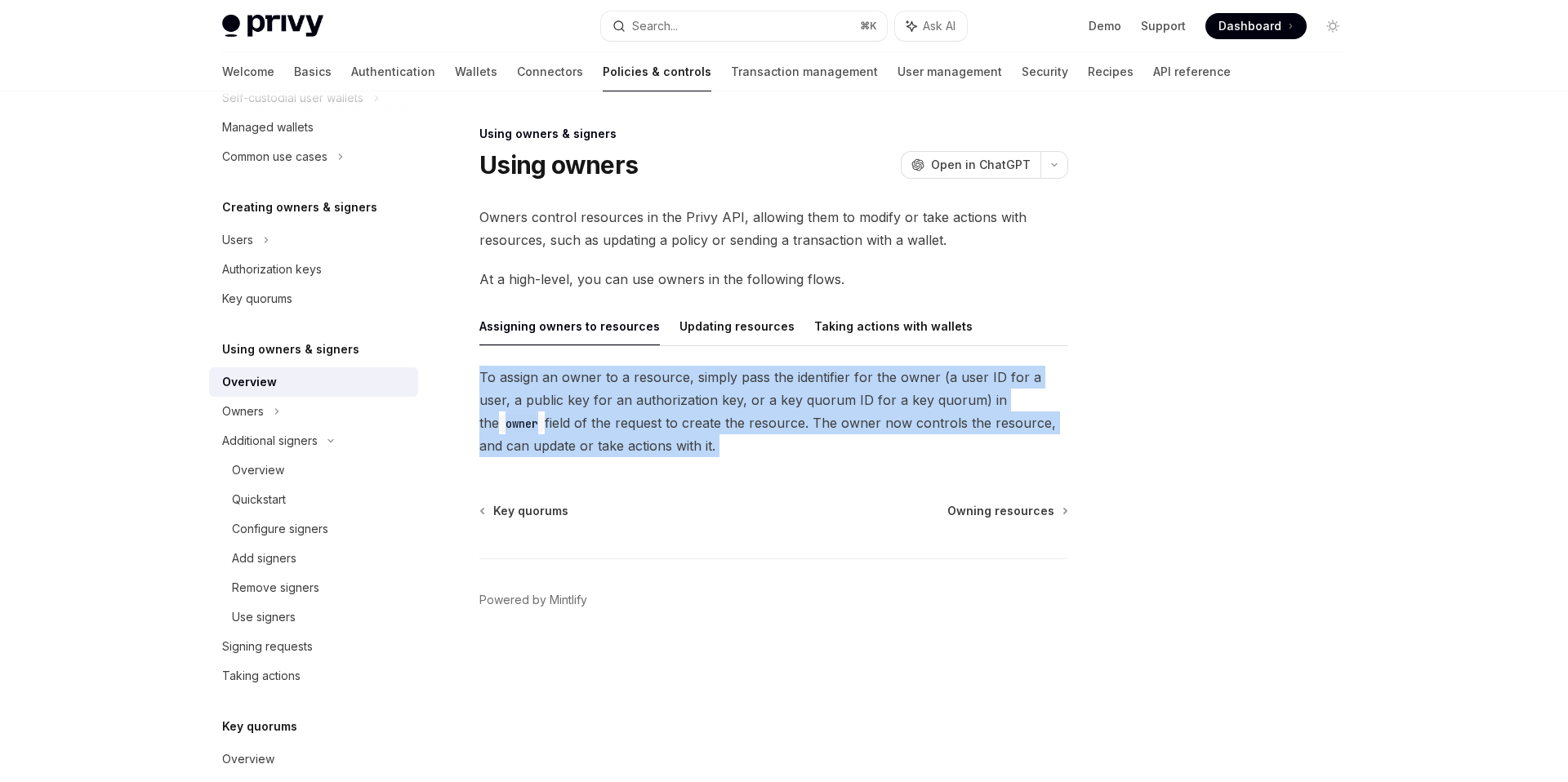
drag, startPoint x: 611, startPoint y: 420, endPoint x: 460, endPoint y: 355, distance: 164.4
click at [460, 355] on div "Using owners & signers Using owners OpenAI Open in ChatGPT OpenAI Open in ChatG…" at bounding box center [621, 453] width 902 height 658
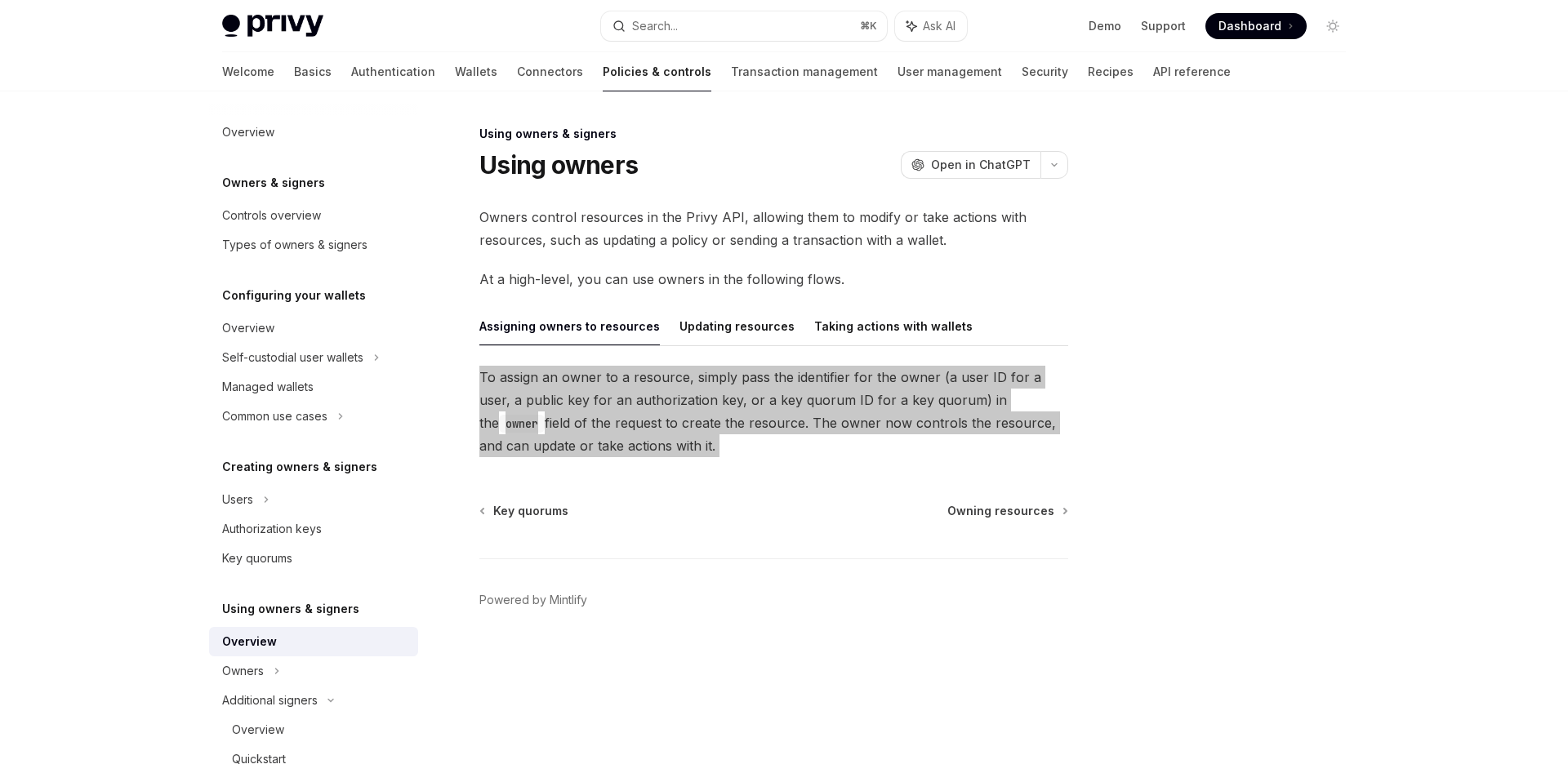
type textarea "*"
